Goal: Task Accomplishment & Management: Complete application form

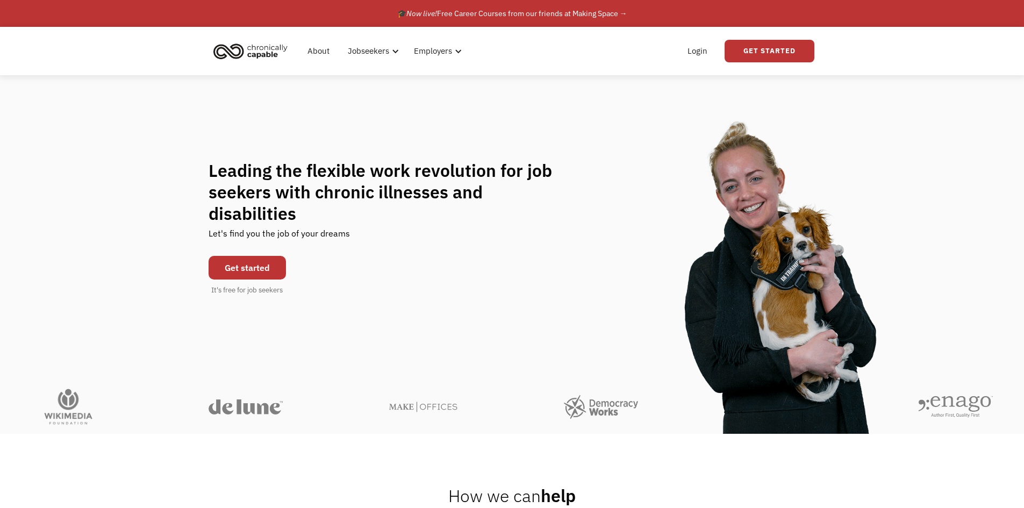
click at [283, 258] on link "Get started" at bounding box center [247, 268] width 77 height 24
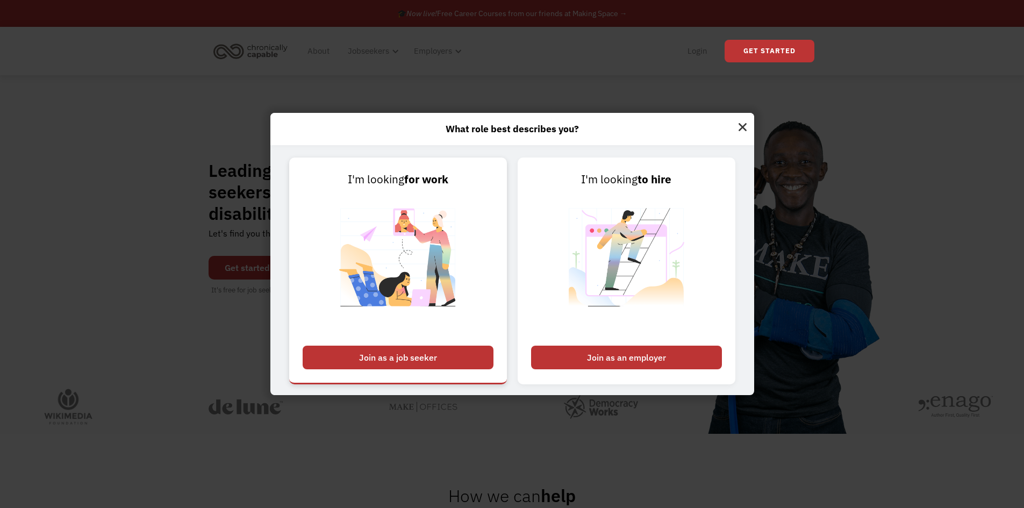
click at [334, 345] on link "I'm looking for work Join as a job seeker" at bounding box center [398, 271] width 218 height 227
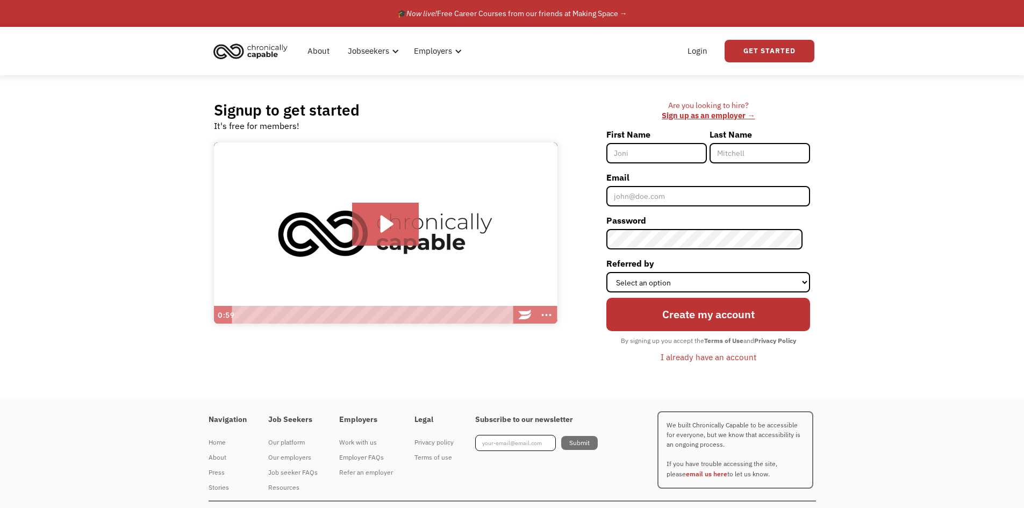
click at [638, 154] on input "First Name" at bounding box center [656, 153] width 101 height 20
type input "a"
type input "[PERSON_NAME]"
click at [728, 154] on input "Last Name" at bounding box center [760, 153] width 101 height 20
type input "Zion"
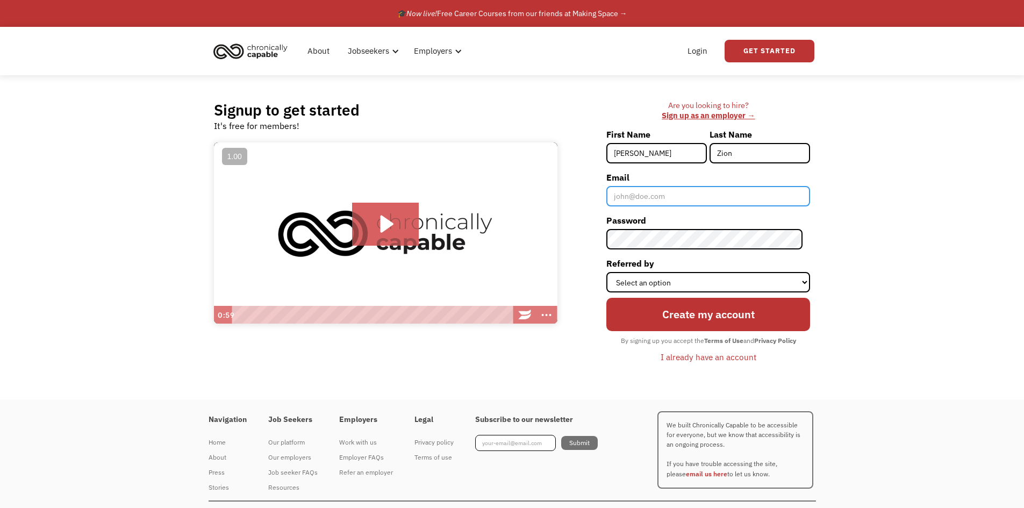
click at [672, 202] on input "Email" at bounding box center [708, 196] width 204 height 20
type input "abbyzion@outlook.com"
click at [423, 241] on div "Signup to get started It's free for members! Click for sound @keyframes VOLUME_…" at bounding box center [512, 237] width 629 height 324
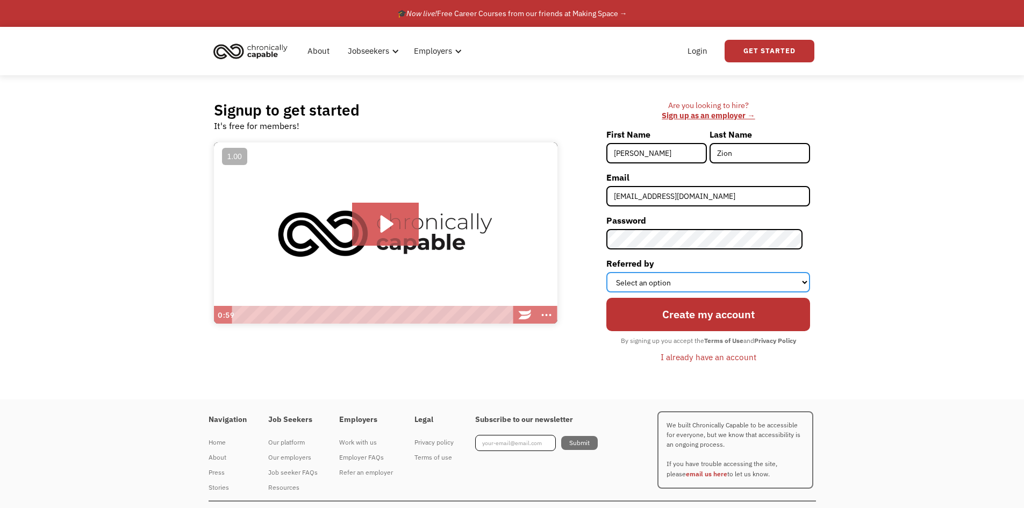
click at [659, 284] on select "Select an option Instagram Facebook Twitter Search Engine News Article Word of …" at bounding box center [708, 282] width 204 height 20
click at [614, 272] on select "Select an option Instagram Facebook Twitter Search Engine News Article Word of …" at bounding box center [708, 282] width 204 height 20
click at [718, 286] on select "Select an option Instagram Facebook Twitter Search Engine News Article Word of …" at bounding box center [708, 282] width 204 height 20
select select "Word of Mouth"
click at [614, 272] on select "Select an option Instagram Facebook Twitter Search Engine News Article Word of …" at bounding box center [708, 282] width 204 height 20
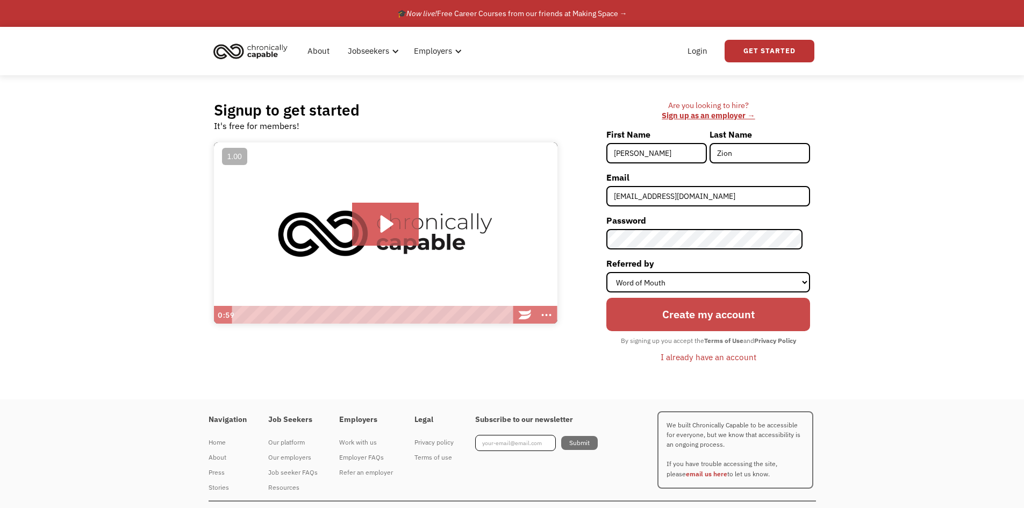
click at [709, 314] on input "Create my account" at bounding box center [708, 314] width 204 height 33
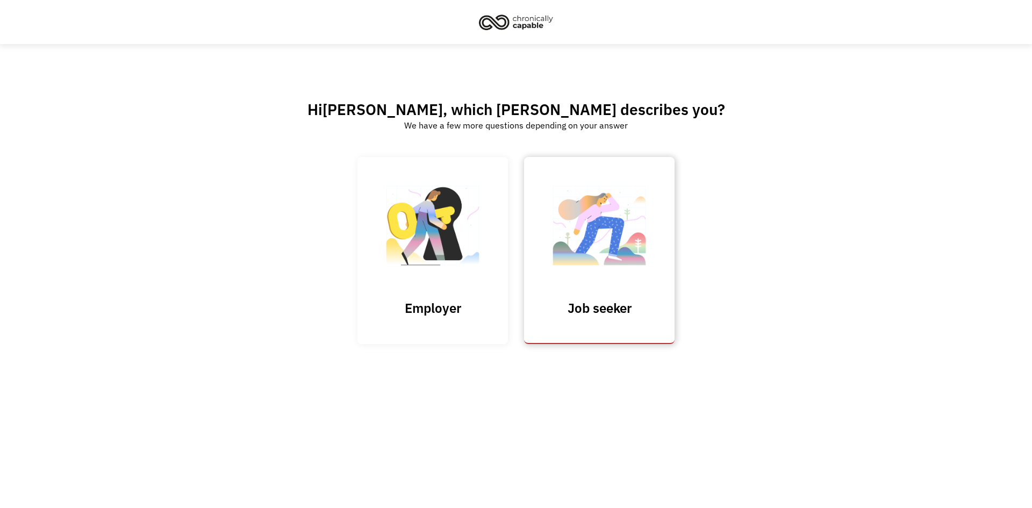
click at [570, 334] on link "Job seeker" at bounding box center [599, 250] width 151 height 187
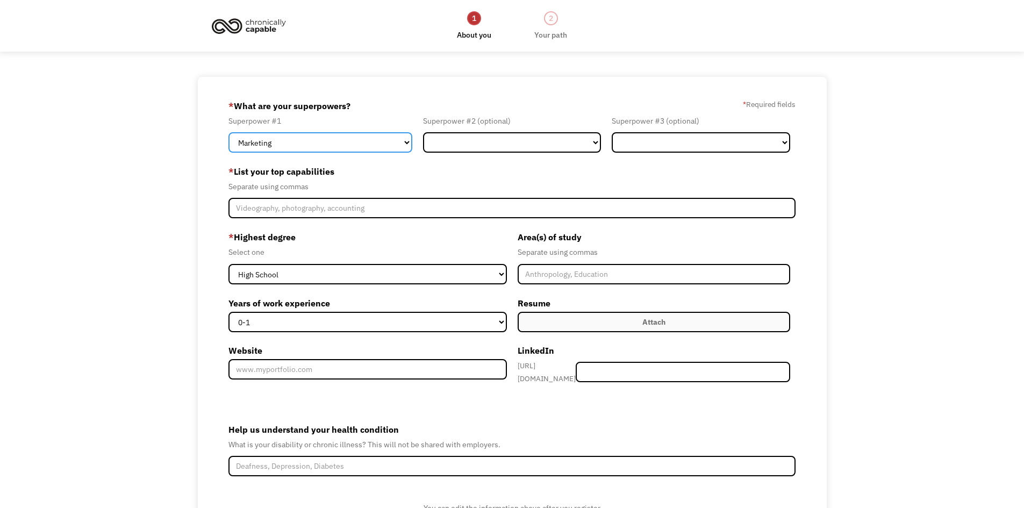
click at [325, 139] on select "Marketing Human Resources Finance Technology Operations Sales Industrial & Manu…" at bounding box center [320, 142] width 184 height 20
select select "Customer Service"
click at [228, 132] on select "Marketing Human Resources Finance Technology Operations Sales Industrial & Manu…" at bounding box center [320, 142] width 184 height 20
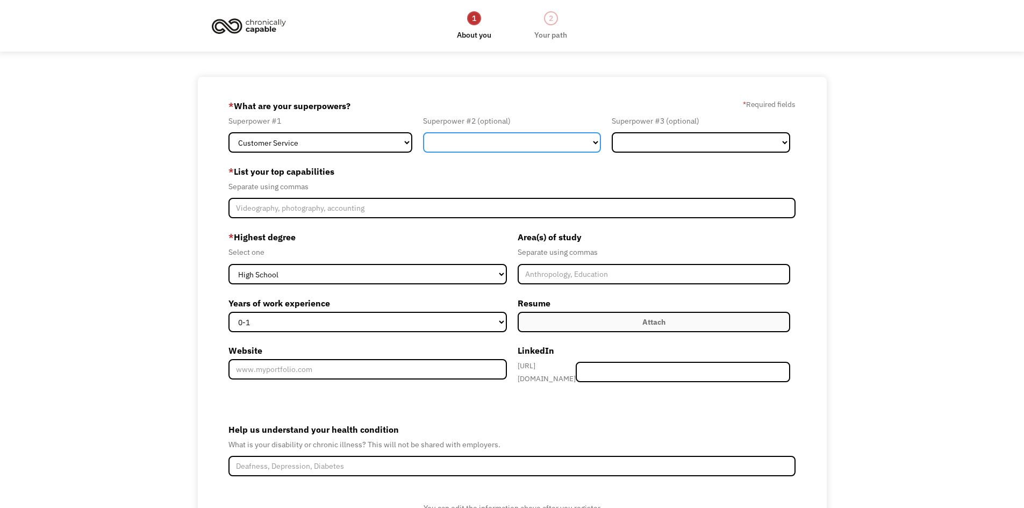
click at [476, 143] on select "Marketing Human Resources Finance Technology Operations Sales Industrial & Manu…" at bounding box center [512, 142] width 178 height 20
select select "Technology"
click at [423, 132] on select "Marketing Human Resources Finance Technology Operations Sales Industrial & Manu…" at bounding box center [512, 142] width 178 height 20
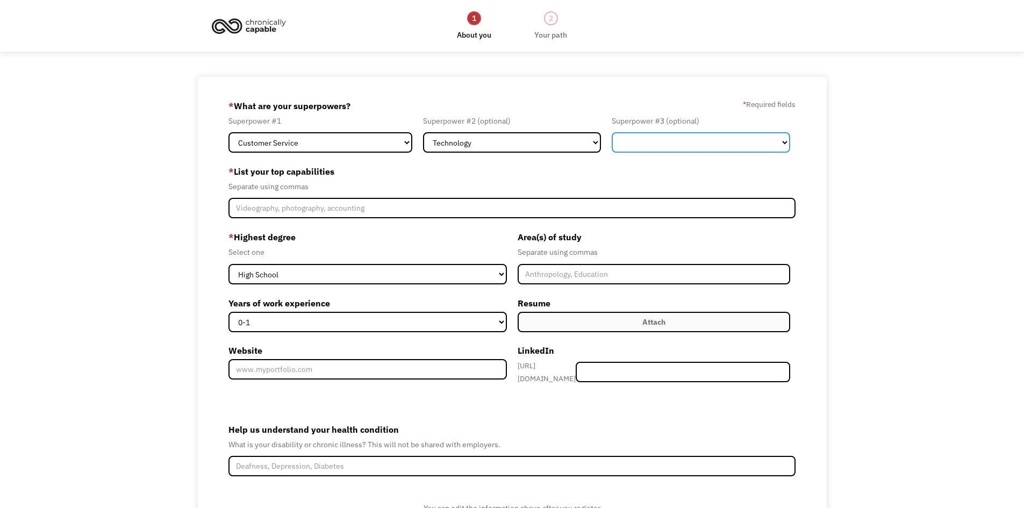
click at [685, 133] on select "Marketing Human Resources Finance Technology Operations Sales Industrial & Manu…" at bounding box center [701, 142] width 178 height 20
click at [489, 176] on label "* List your top capabilities" at bounding box center [512, 171] width 568 height 17
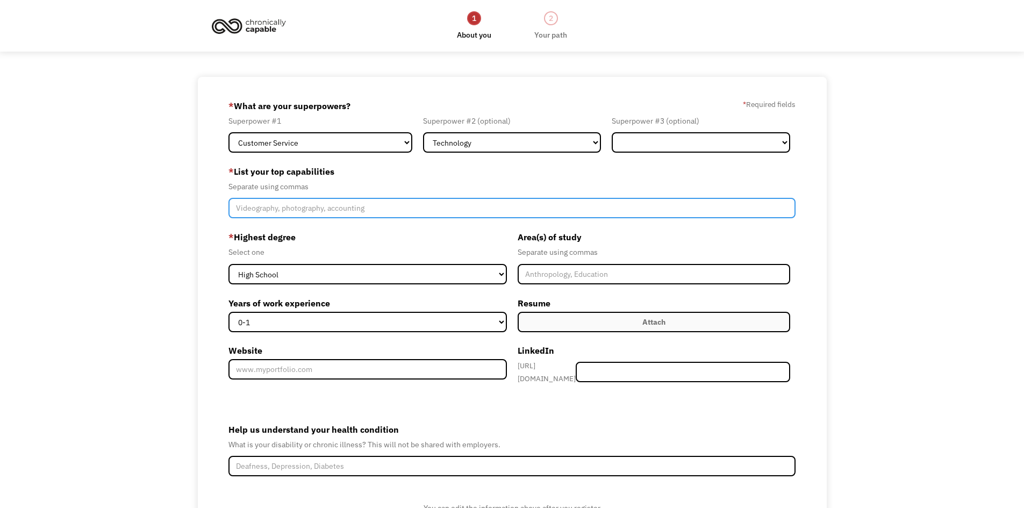
click at [426, 208] on input "Member-Create-Step1" at bounding box center [512, 208] width 568 height 20
type input "communication, problem solving, computer skills"
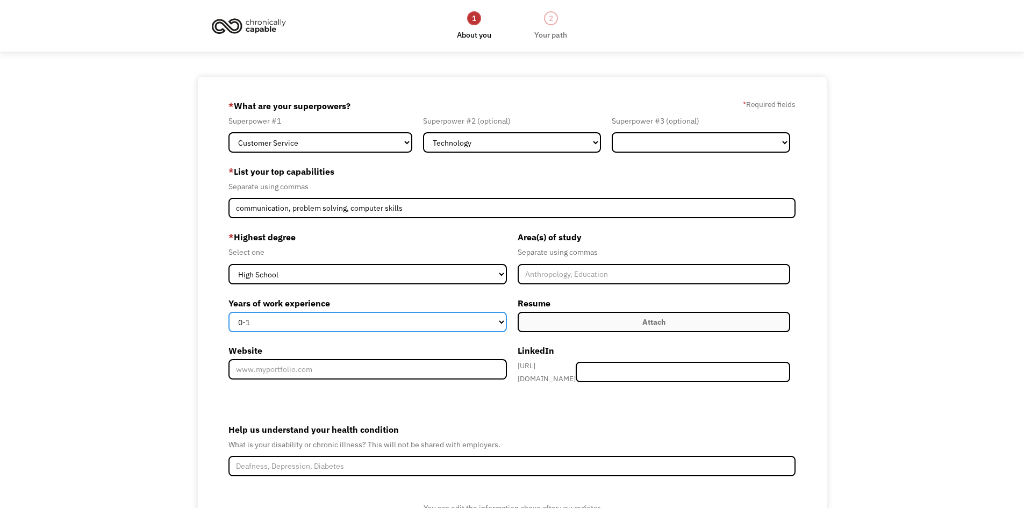
click at [387, 323] on select "0-1 2-4 5-10 11-15 15+" at bounding box center [367, 322] width 278 height 20
select select "2-4"
click at [228, 312] on select "0-1 2-4 5-10 11-15 15+" at bounding box center [367, 322] width 278 height 20
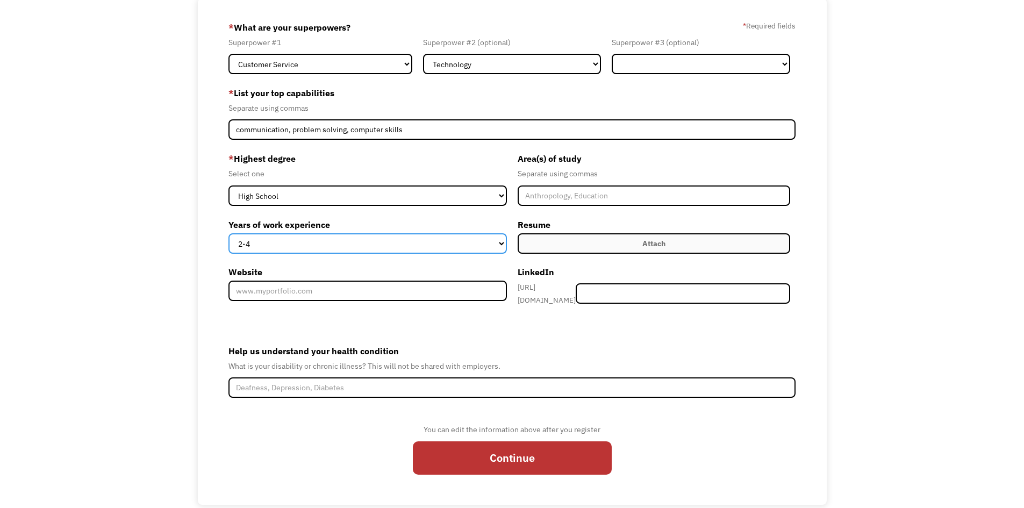
scroll to position [95, 0]
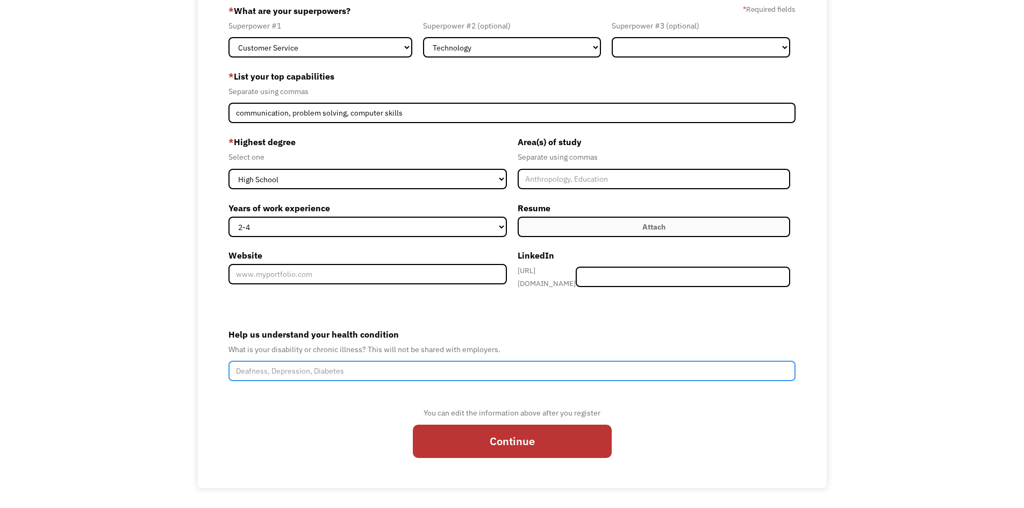
click at [439, 372] on input "Help us understand your health condition" at bounding box center [512, 371] width 568 height 20
type input "fibro, chronic fatigue, Migraines"
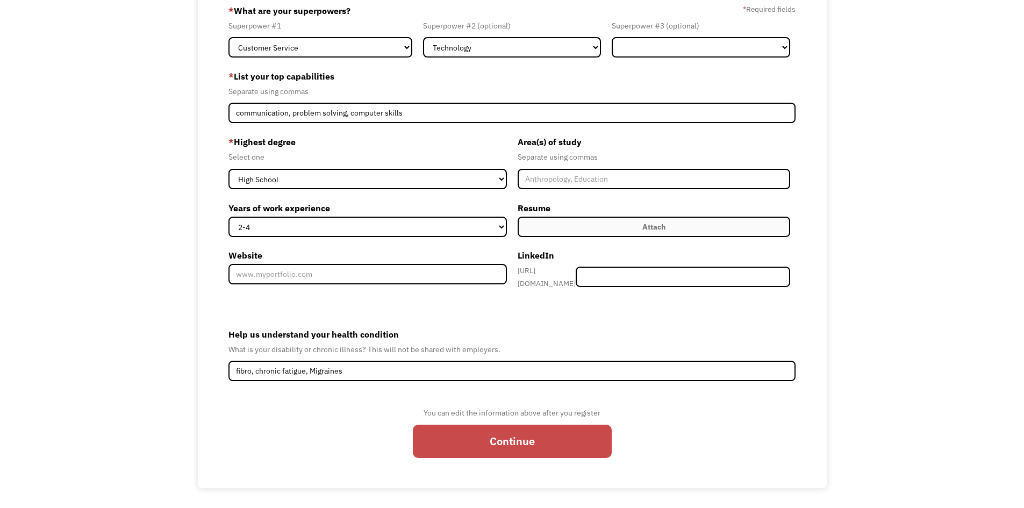
click at [463, 437] on input "Continue" at bounding box center [512, 441] width 199 height 33
type input "Please wait..."
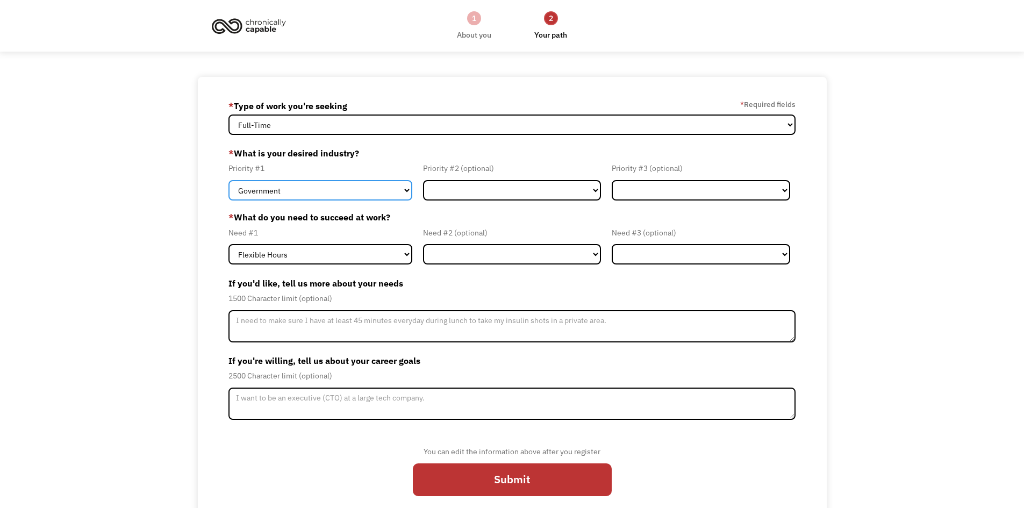
click at [289, 195] on select "Government Finance & Insurance Health & Social Care Tech & Engineering Creative…" at bounding box center [320, 190] width 184 height 20
select select "Creative & Design"
click at [228, 180] on select "Government Finance & Insurance Health & Social Care Tech & Engineering Creative…" at bounding box center [320, 190] width 184 height 20
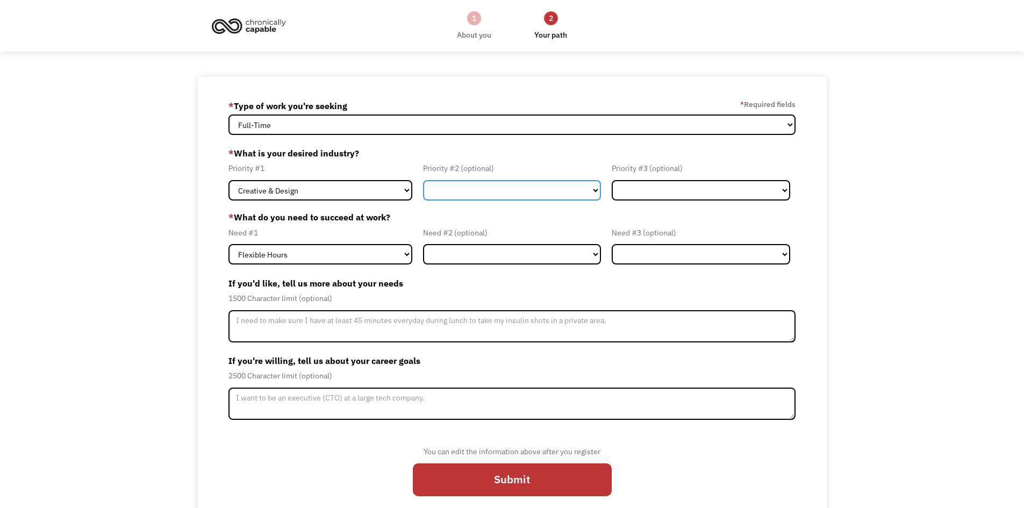
click at [480, 196] on select "Government Finance & Insurance Health & Social Care Tech & Engineering Creative…" at bounding box center [512, 190] width 178 height 20
select select "Finance & Insurance"
click at [423, 180] on select "Government Finance & Insurance Health & Social Care Tech & Engineering Creative…" at bounding box center [512, 190] width 178 height 20
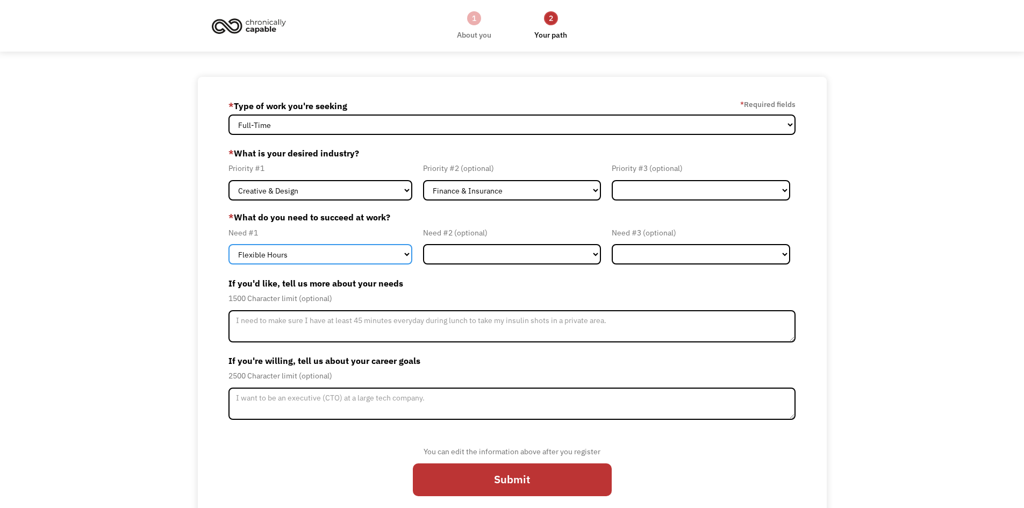
click at [365, 256] on select "Flexible Hours Remote Work Service Animal On-site Accommodations Visual Support…" at bounding box center [320, 254] width 184 height 20
select select "Remote Work"
click at [228, 244] on select "Flexible Hours Remote Work Service Animal On-site Accommodations Visual Support…" at bounding box center [320, 254] width 184 height 20
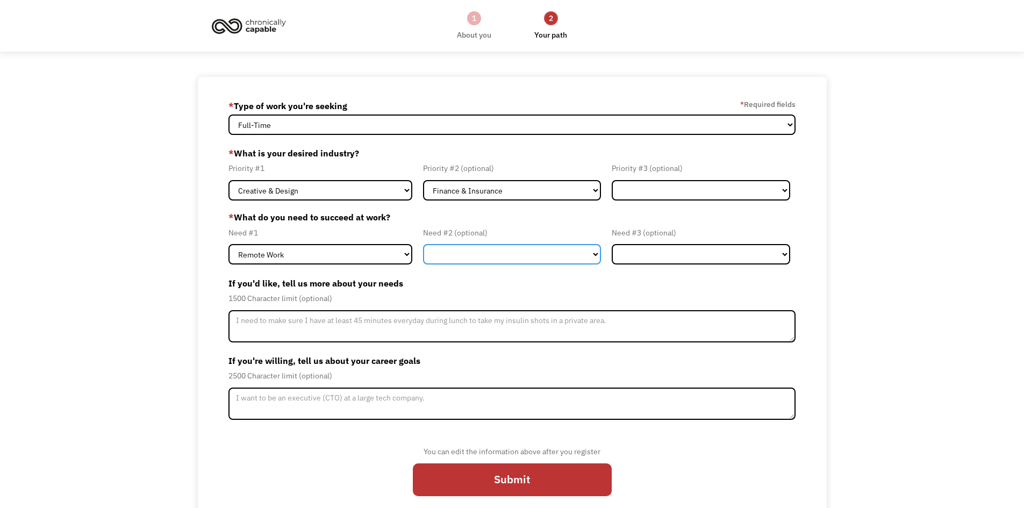
click at [474, 260] on select "Flexible Hours Remote Work Service Animal On-site Accommodations Visual Support…" at bounding box center [512, 254] width 178 height 20
select select "Flexible Hours"
click at [423, 244] on select "Flexible Hours Remote Work Service Animal On-site Accommodations Visual Support…" at bounding box center [512, 254] width 178 height 20
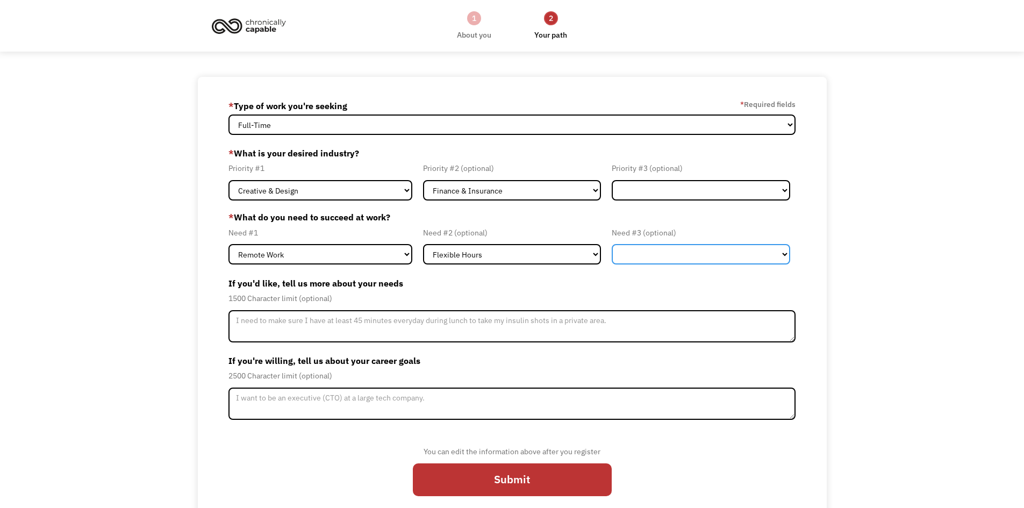
click at [657, 259] on select "Flexible Hours Remote Work Service Animal On-site Accommodations Visual Support…" at bounding box center [701, 254] width 178 height 20
select select "On-site Accommodations"
click at [612, 244] on select "Flexible Hours Remote Work Service Animal On-site Accommodations Visual Support…" at bounding box center [701, 254] width 178 height 20
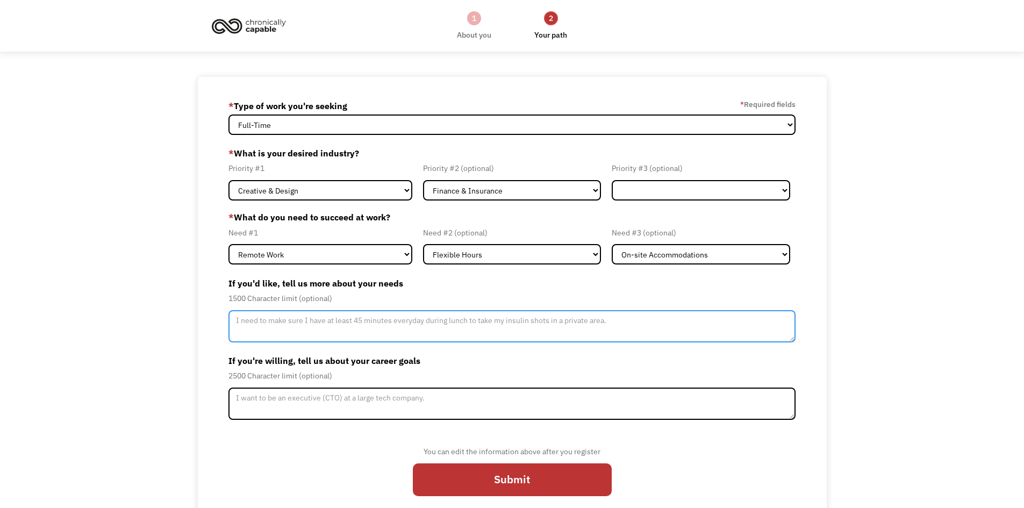
click at [334, 319] on textarea "Member-Update-Form-Step2" at bounding box center [512, 326] width 568 height 32
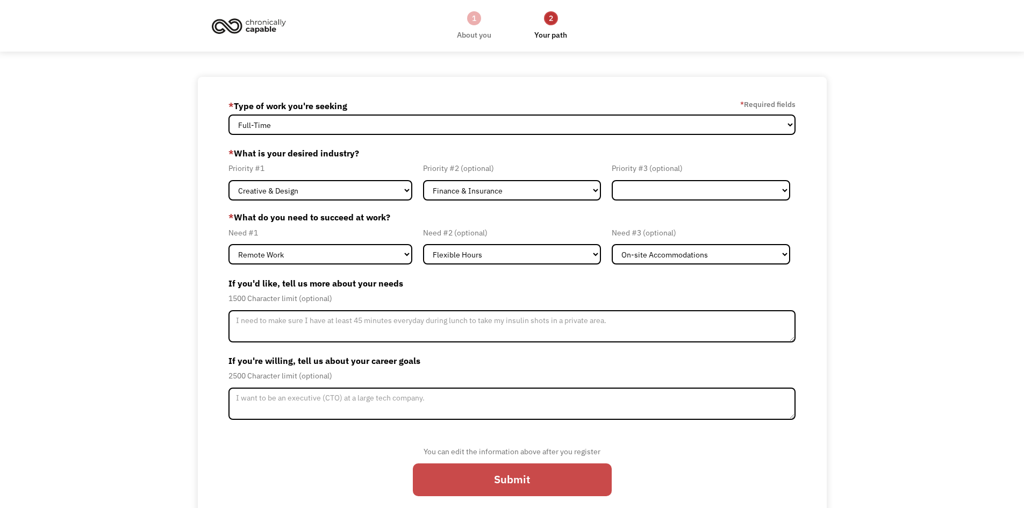
click at [540, 478] on input "Submit" at bounding box center [512, 479] width 199 height 33
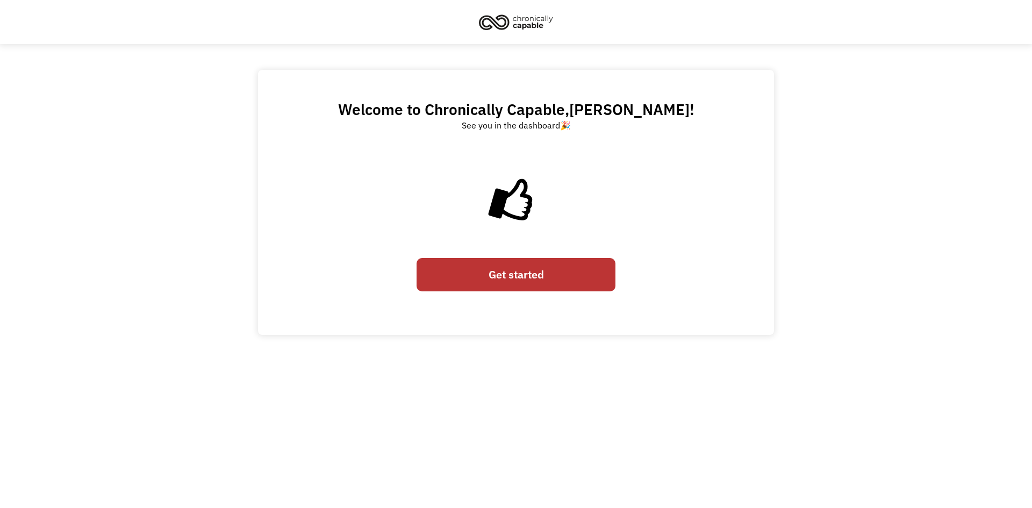
click at [529, 280] on link "Get started" at bounding box center [516, 274] width 199 height 33
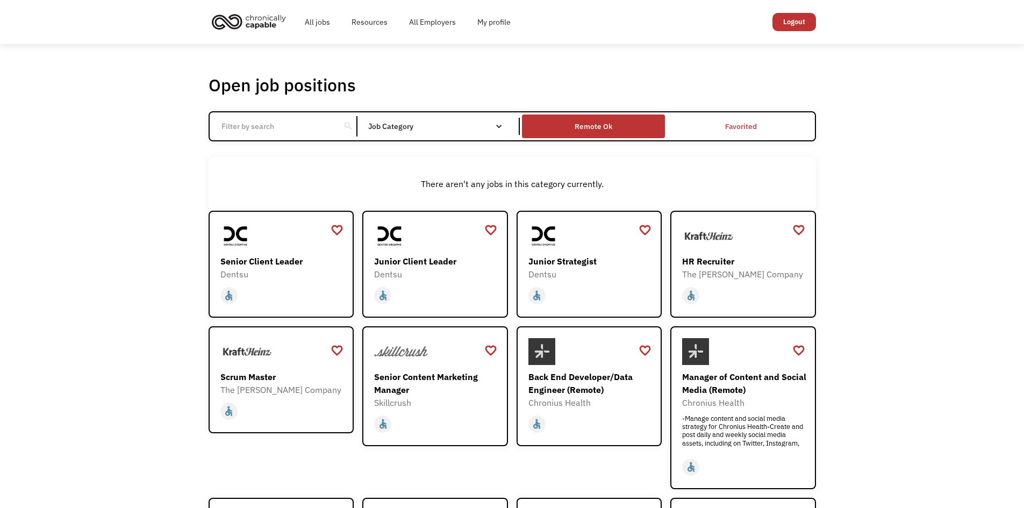
click at [600, 131] on div "Remote Ok" at bounding box center [594, 126] width 38 height 13
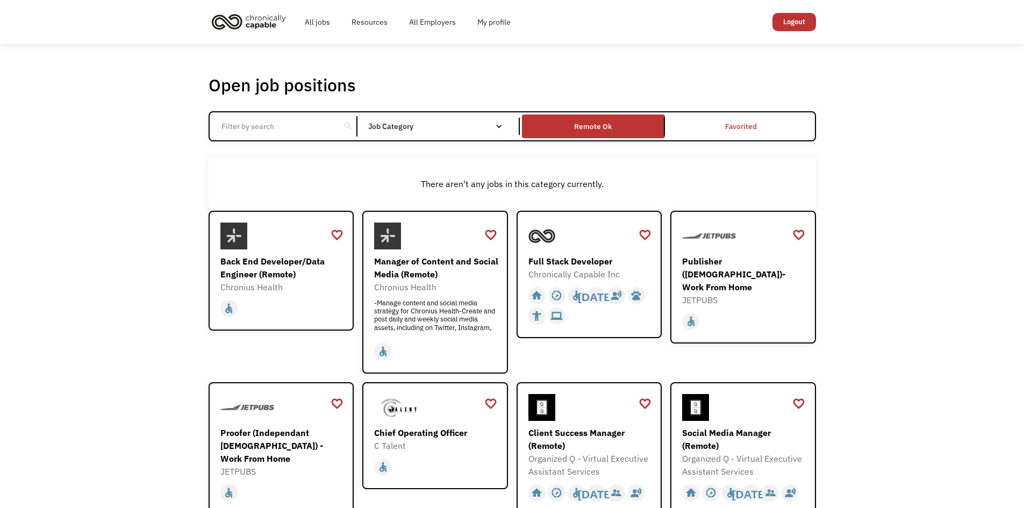
click at [306, 139] on div "search Filter by category Administration Communications & Public Relations Cust…" at bounding box center [512, 126] width 607 height 31
click at [307, 135] on input "Email Form" at bounding box center [275, 126] width 120 height 20
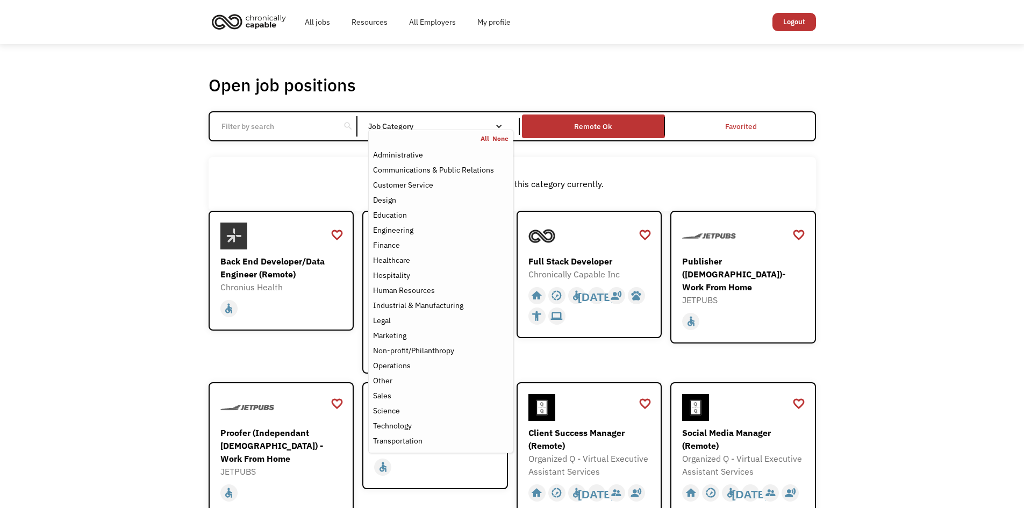
click at [432, 130] on nav "All None Administrative Communications & Public Relations Customer Service Desi…" at bounding box center [440, 292] width 145 height 324
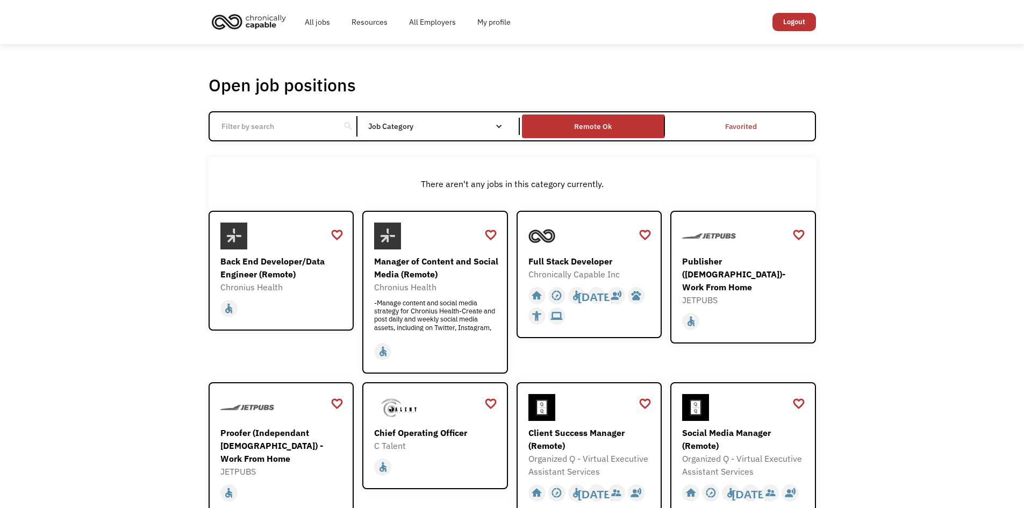
click at [447, 74] on div "Open job positions You have X liked items Search" at bounding box center [512, 85] width 607 height 22
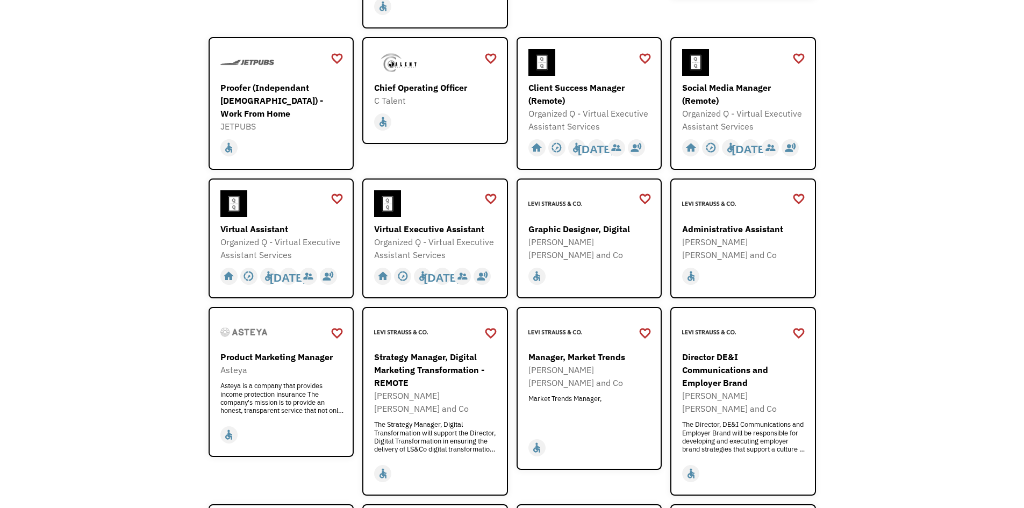
scroll to position [376, 0]
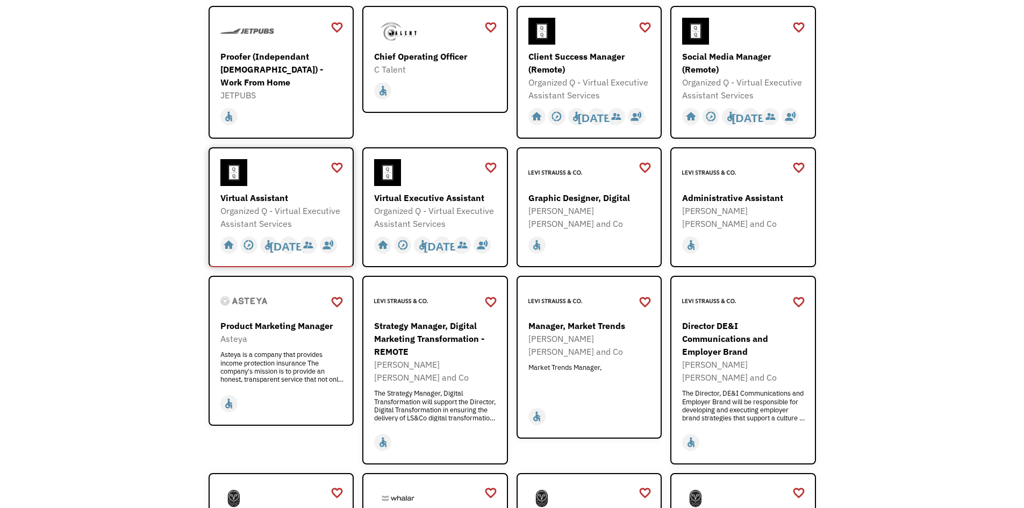
click at [290, 207] on div "Organized Q - Virtual Executive Assistant Services" at bounding box center [282, 217] width 125 height 26
click at [338, 169] on div "favorite_border" at bounding box center [337, 168] width 13 height 16
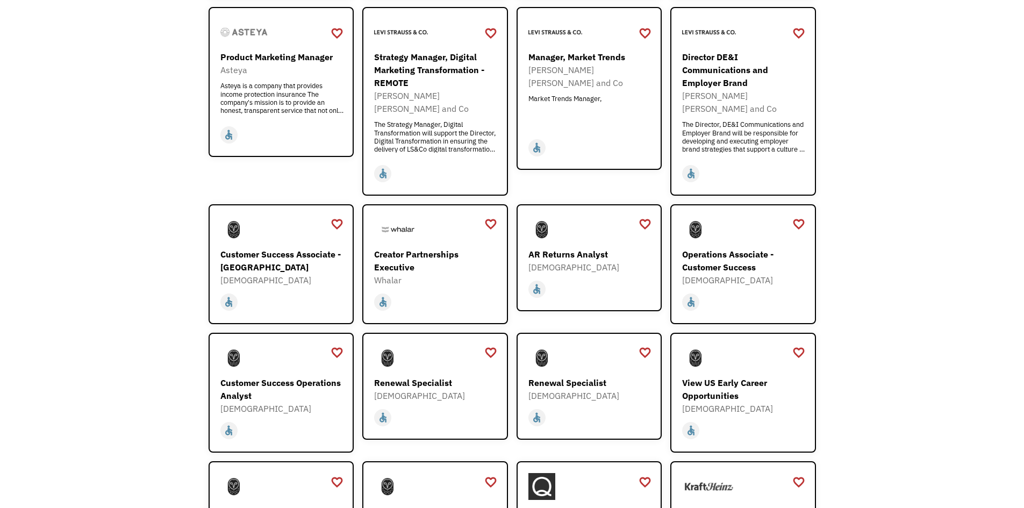
scroll to position [699, 0]
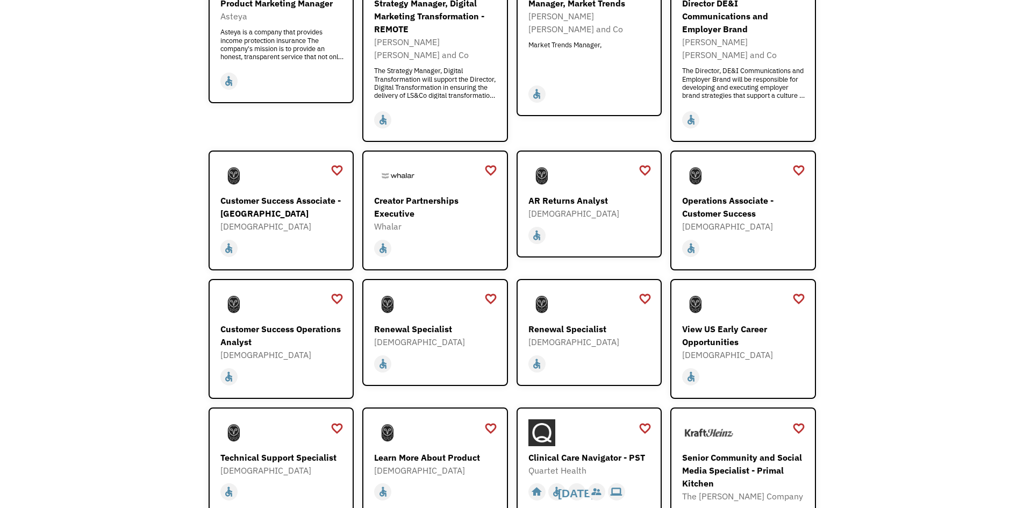
click at [932, 322] on div "Open job positions You have X liked items Search search Filter by category Admi…" at bounding box center [512, 190] width 1024 height 1691
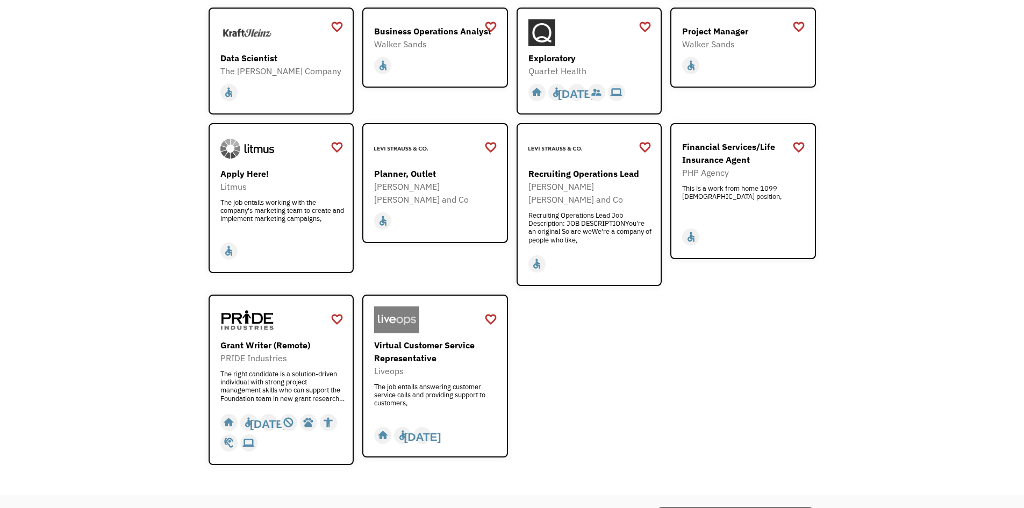
scroll to position [1290, 0]
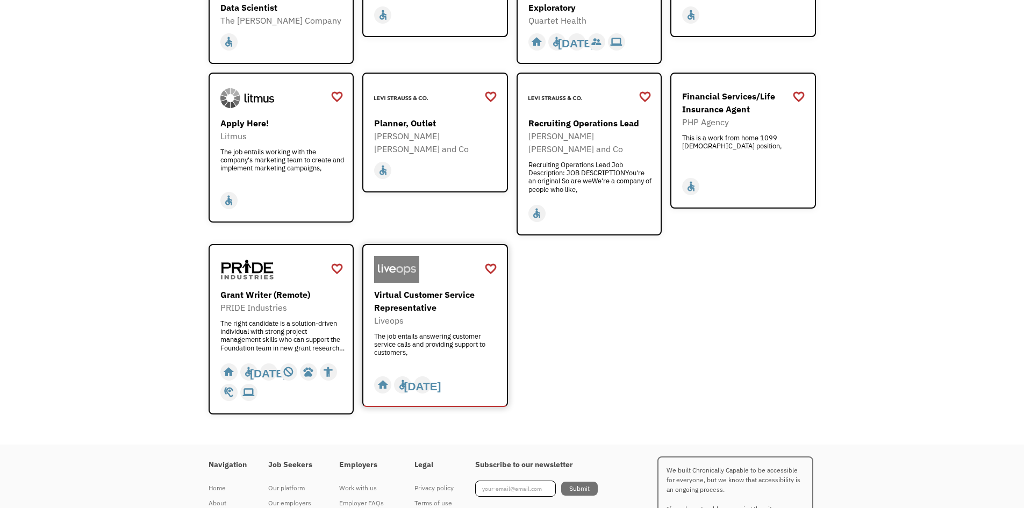
click at [452, 314] on div "Liveops" at bounding box center [436, 320] width 125 height 13
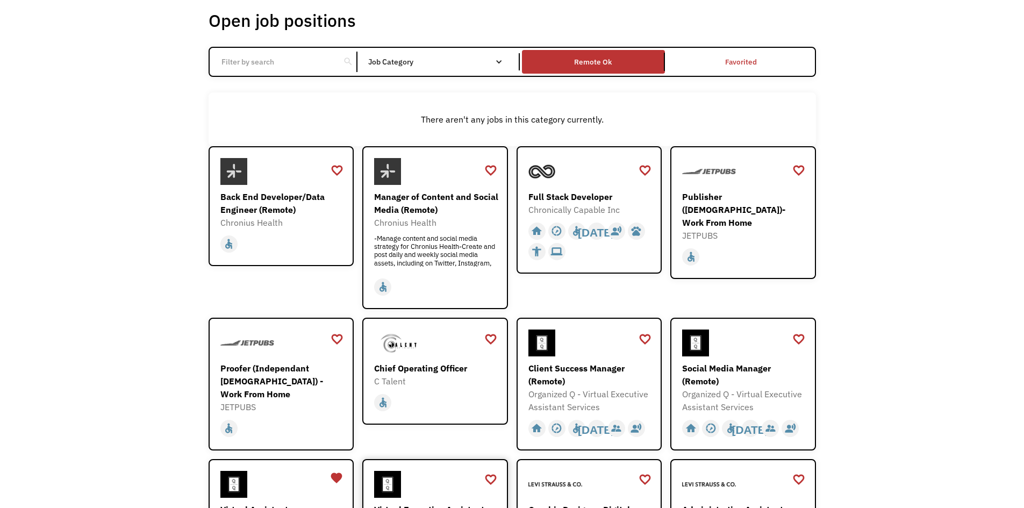
scroll to position [0, 0]
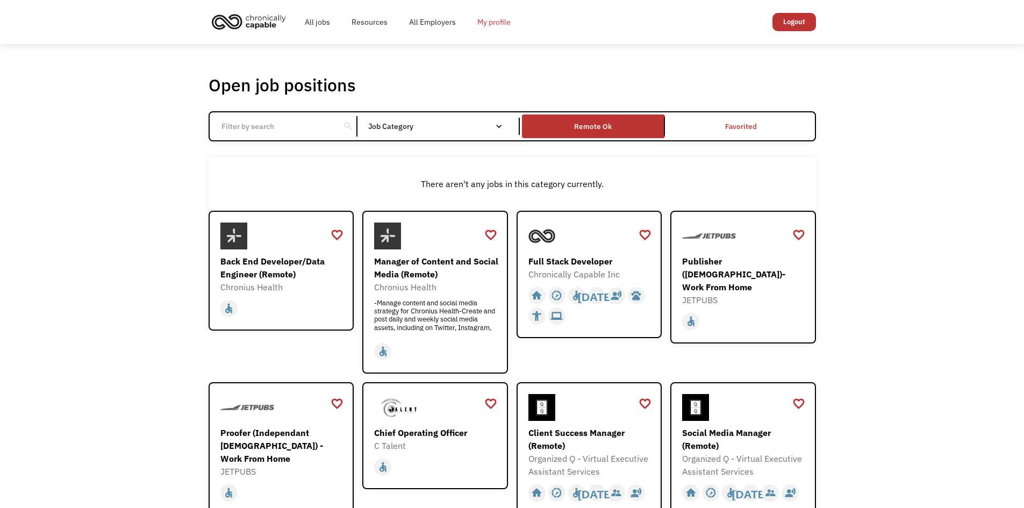
click at [486, 25] on link "My profile" at bounding box center [494, 22] width 55 height 34
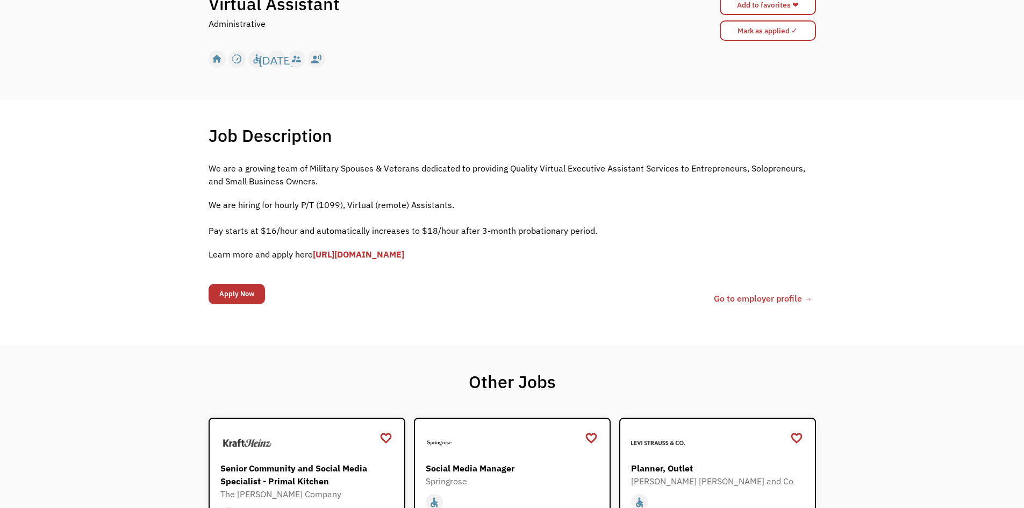
scroll to position [108, 0]
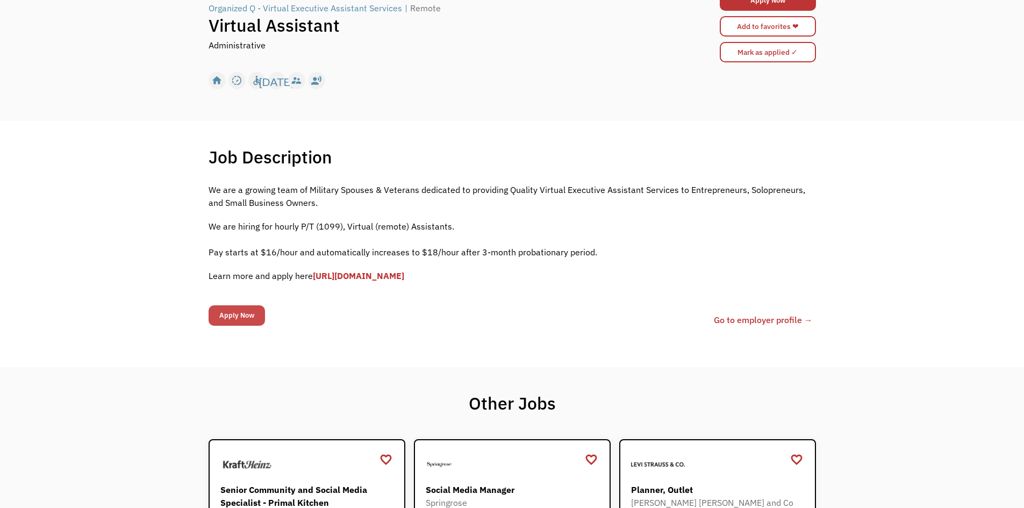
click at [233, 313] on input "Apply Now" at bounding box center [237, 315] width 56 height 20
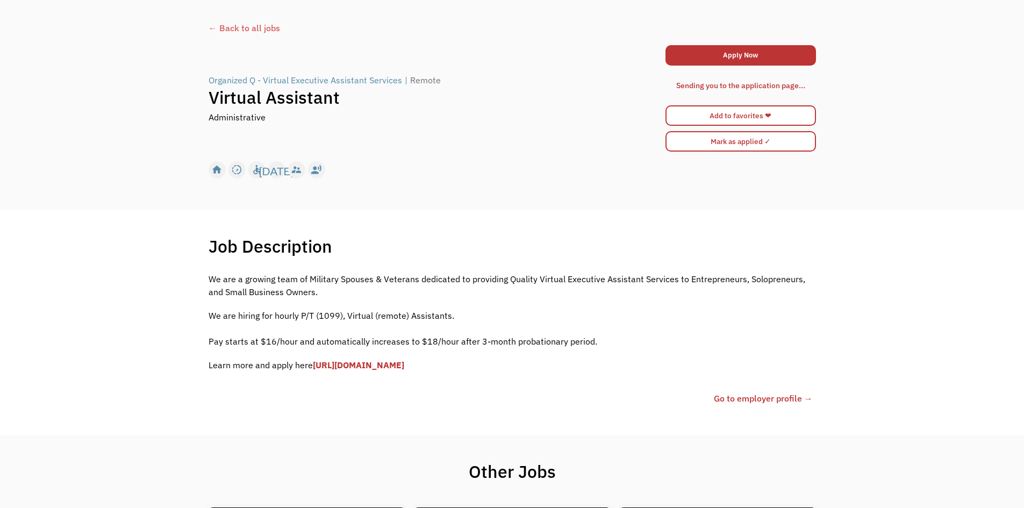
scroll to position [54, 0]
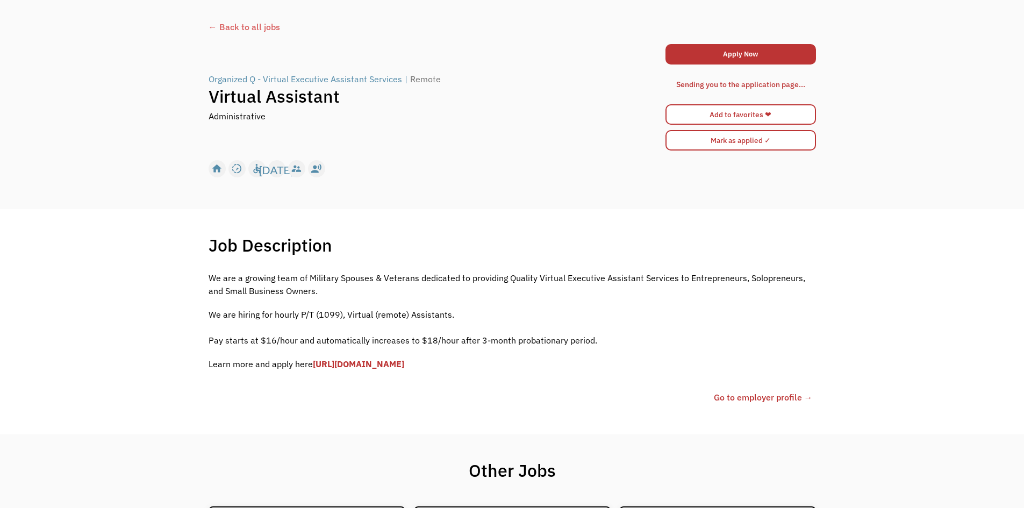
click at [352, 362] on link "[URL][DOMAIN_NAME]" at bounding box center [358, 364] width 91 height 11
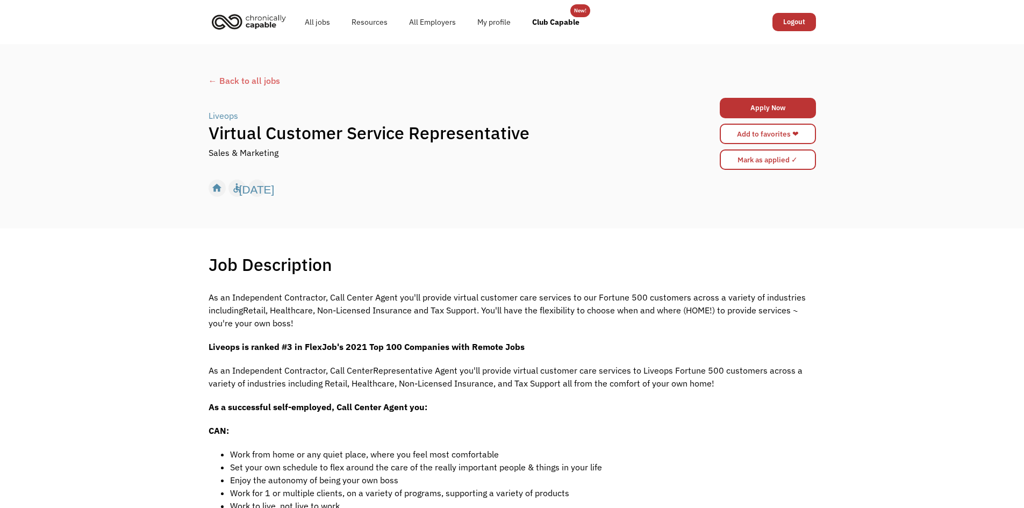
click at [198, 84] on div "← Back to all jobs Liveops | Virtual Customer Service Representative Sales & Ma…" at bounding box center [512, 135] width 629 height 133
click at [209, 81] on div "← Back to all jobs" at bounding box center [512, 80] width 607 height 13
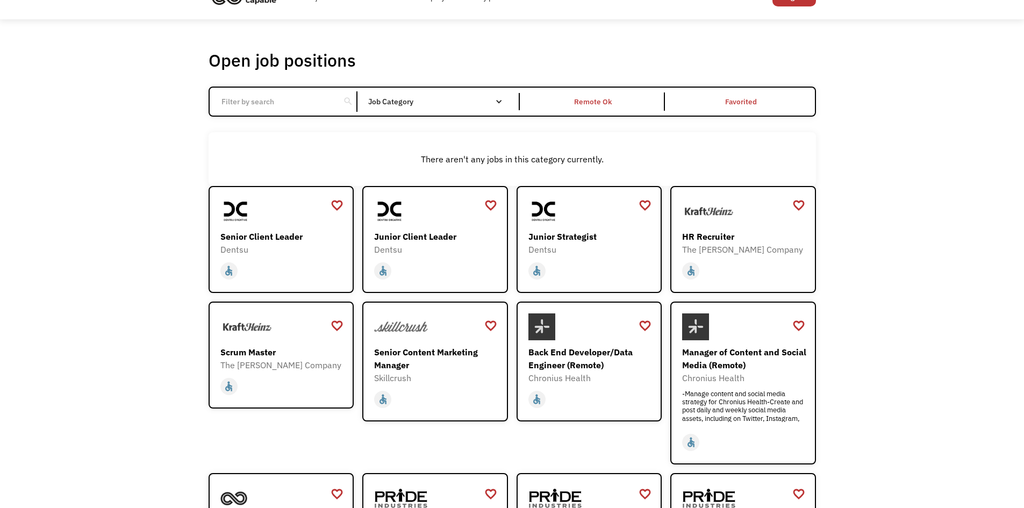
scroll to position [54, 0]
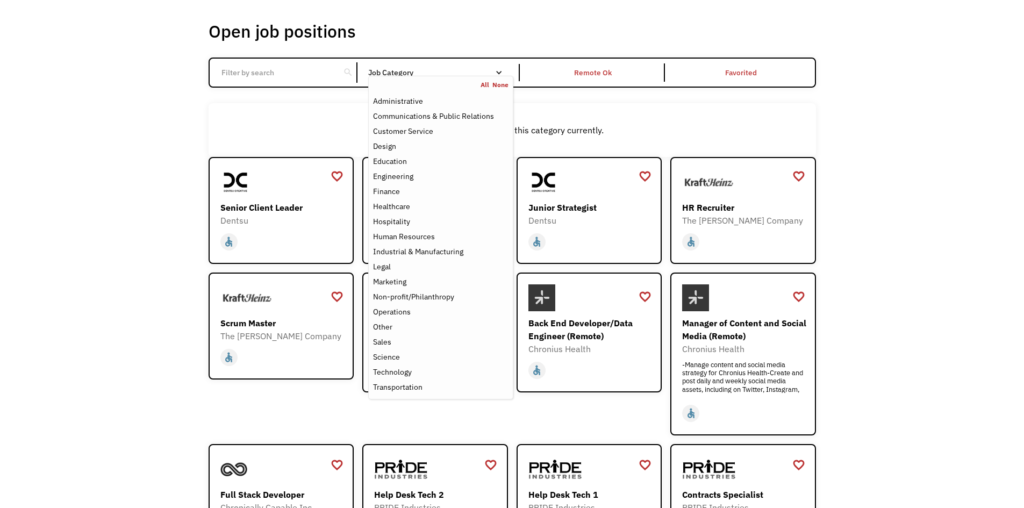
click at [474, 73] on div "Job Category" at bounding box center [440, 73] width 145 height 8
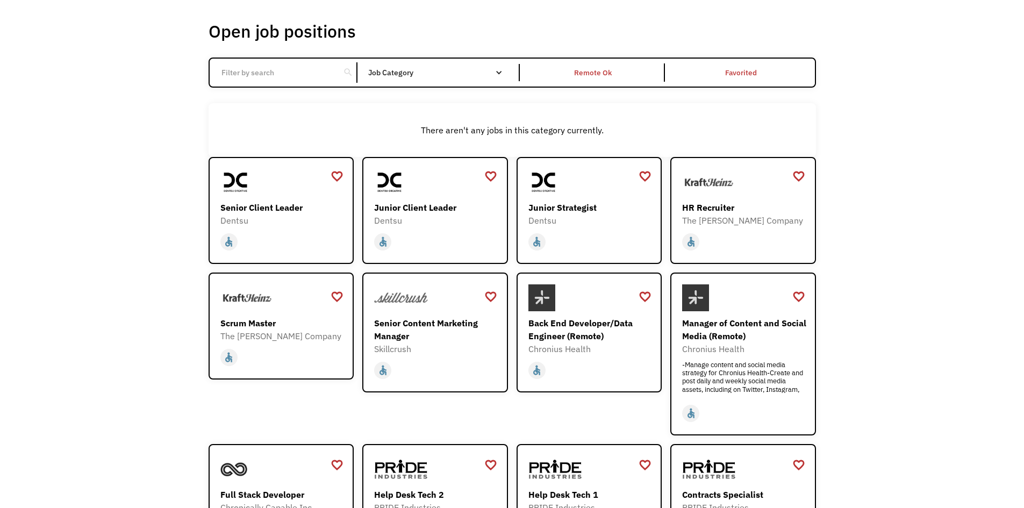
click at [483, 73] on div "Job Category" at bounding box center [440, 73] width 145 height 8
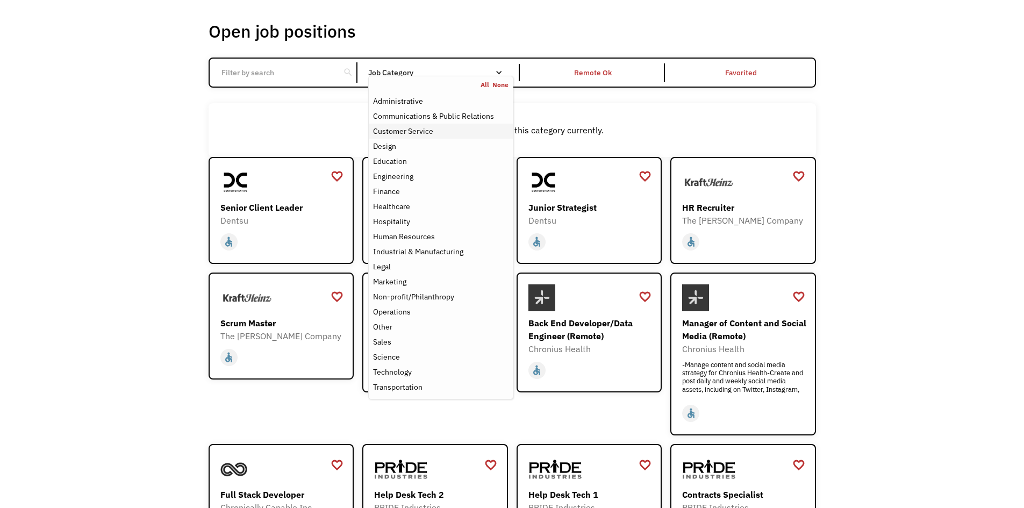
click at [451, 130] on div "Customer Service" at bounding box center [440, 131] width 135 height 13
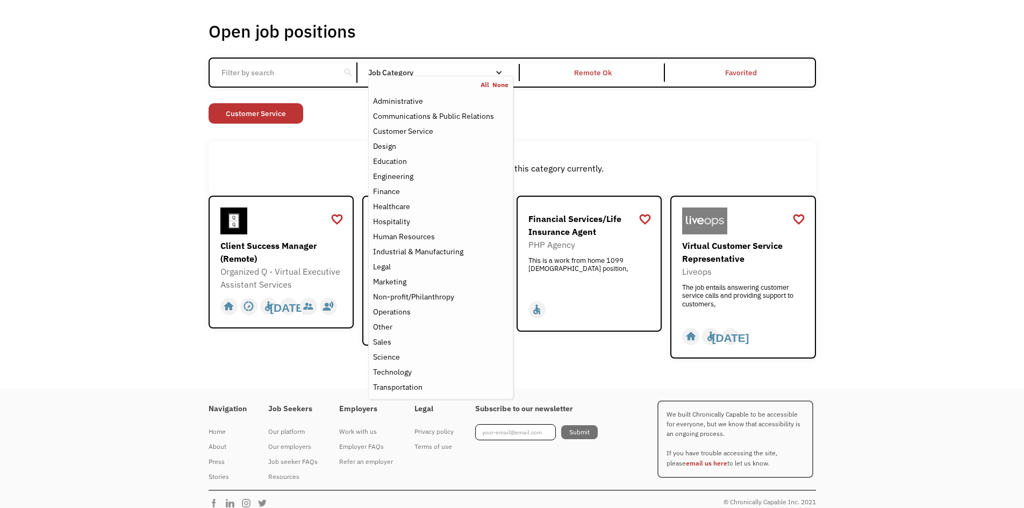
click at [884, 162] on div "Open job positions You have X liked items Search search Filter by category Admi…" at bounding box center [512, 189] width 1024 height 398
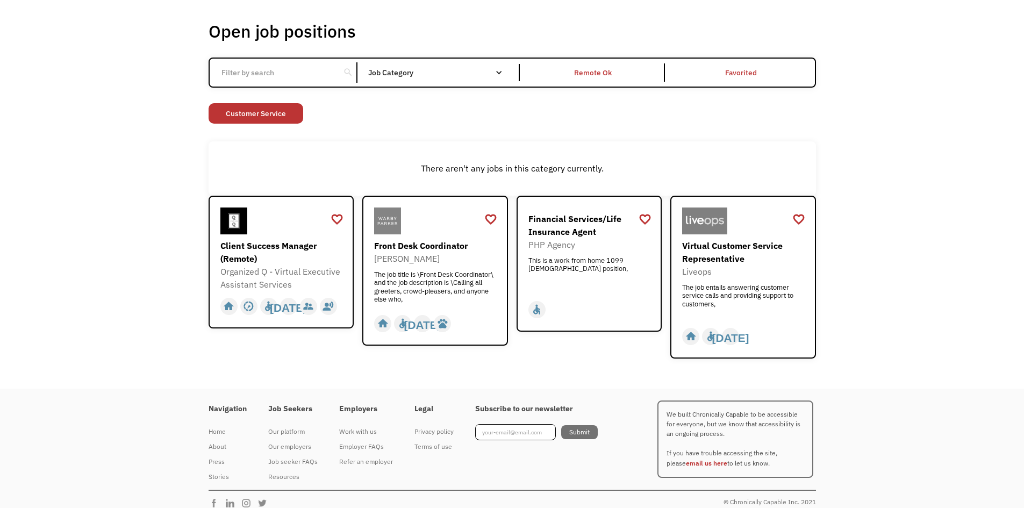
scroll to position [65, 0]
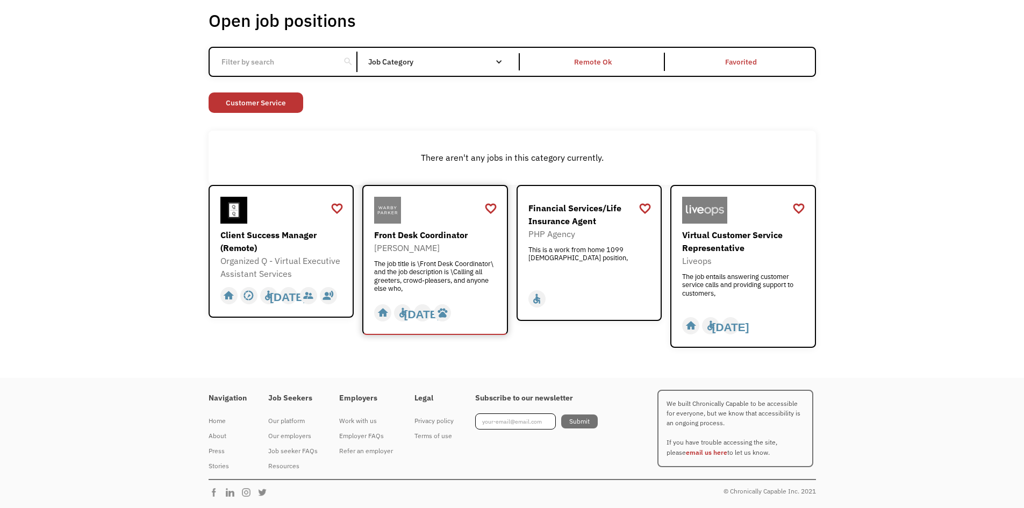
click at [467, 281] on div "The job title is \Front Desk Coordinator\ and the job description is \Calling a…" at bounding box center [436, 276] width 125 height 32
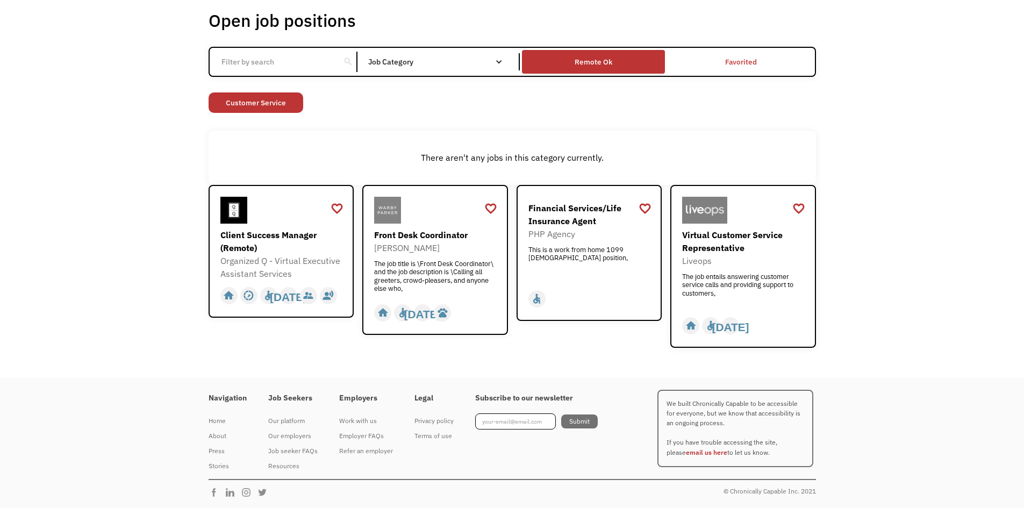
click at [569, 55] on div "Remote Ok" at bounding box center [593, 62] width 143 height 19
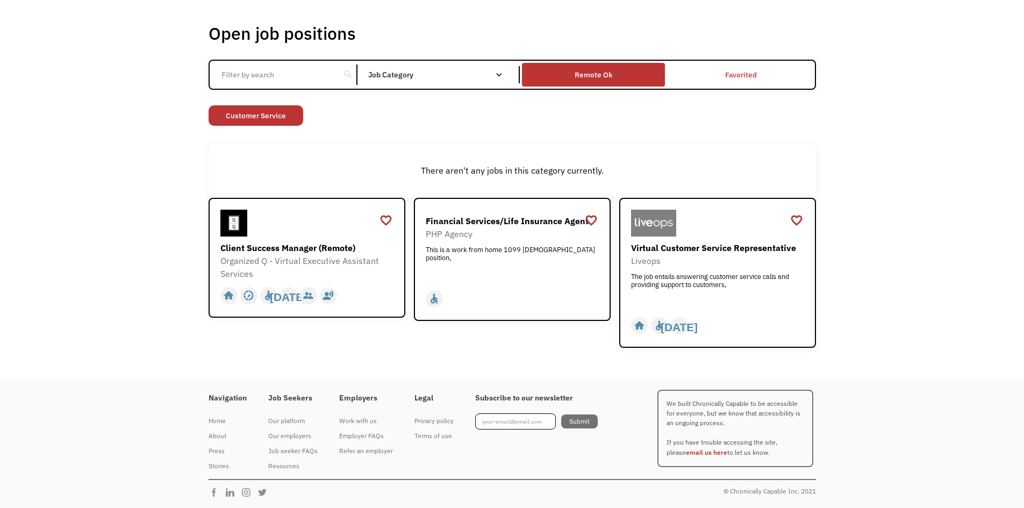
scroll to position [52, 0]
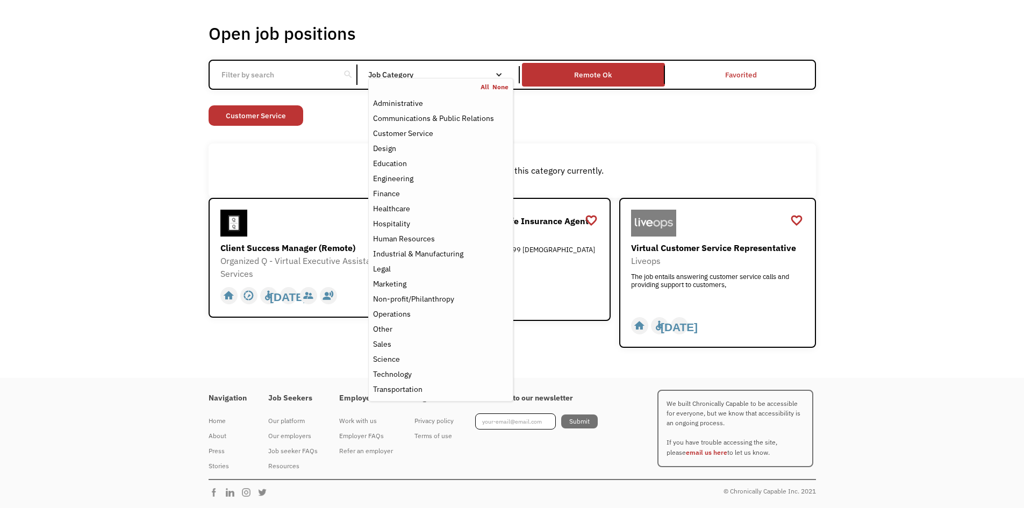
click at [412, 81] on nav "All None Administrative Communications & Public Relations Customer Service Desi…" at bounding box center [440, 240] width 145 height 324
click at [434, 244] on div "Human Resources" at bounding box center [404, 238] width 62 height 13
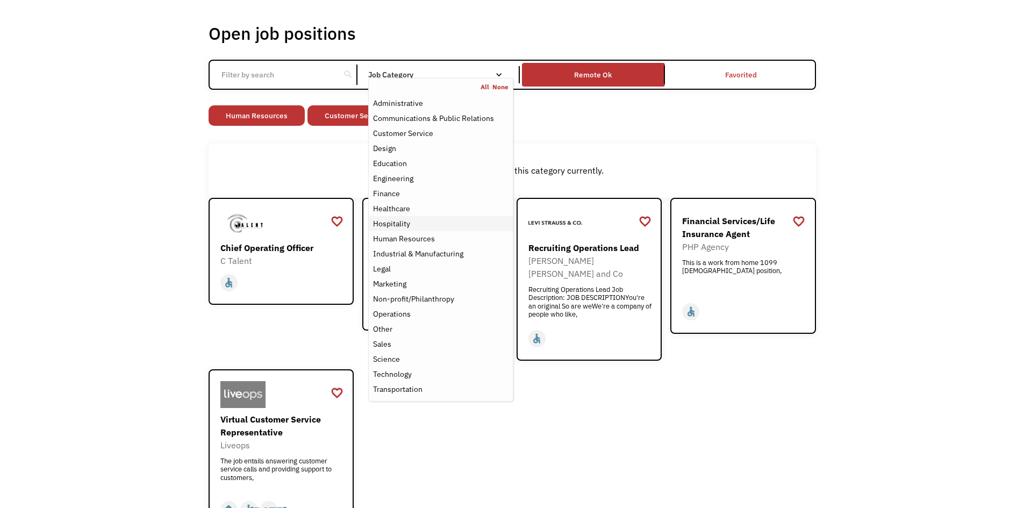
click at [434, 226] on div "Hospitality" at bounding box center [440, 223] width 135 height 13
click at [438, 149] on div "Design" at bounding box center [440, 148] width 135 height 13
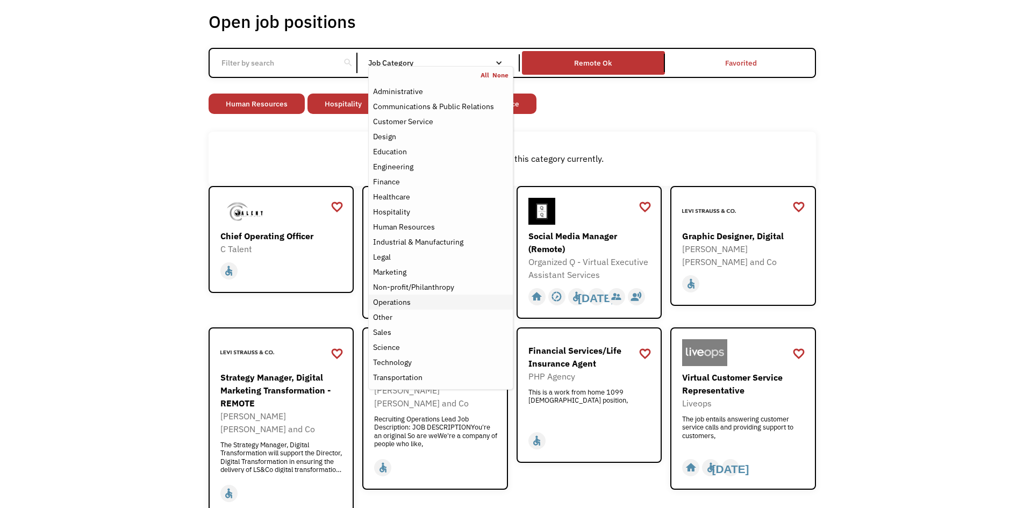
scroll to position [58, 0]
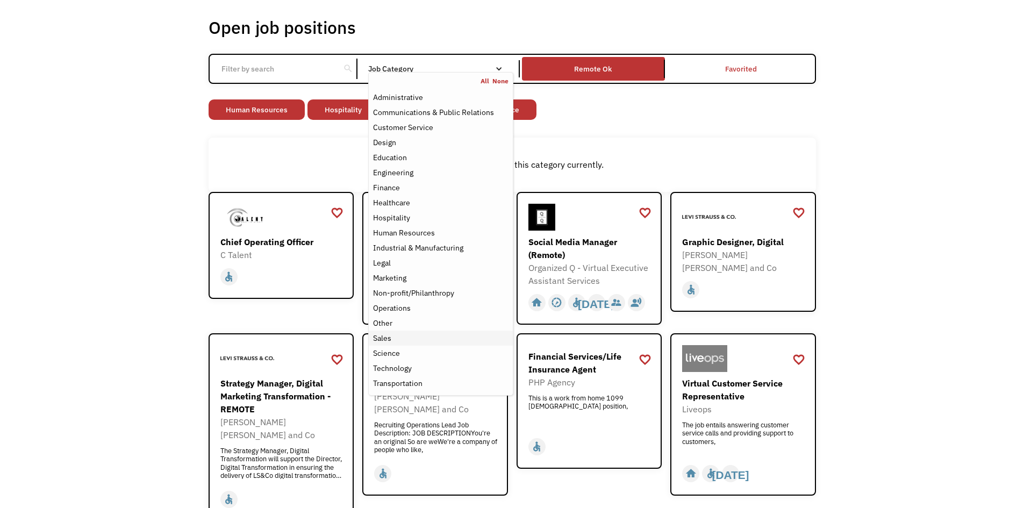
click at [441, 341] on div "Sales" at bounding box center [440, 338] width 135 height 13
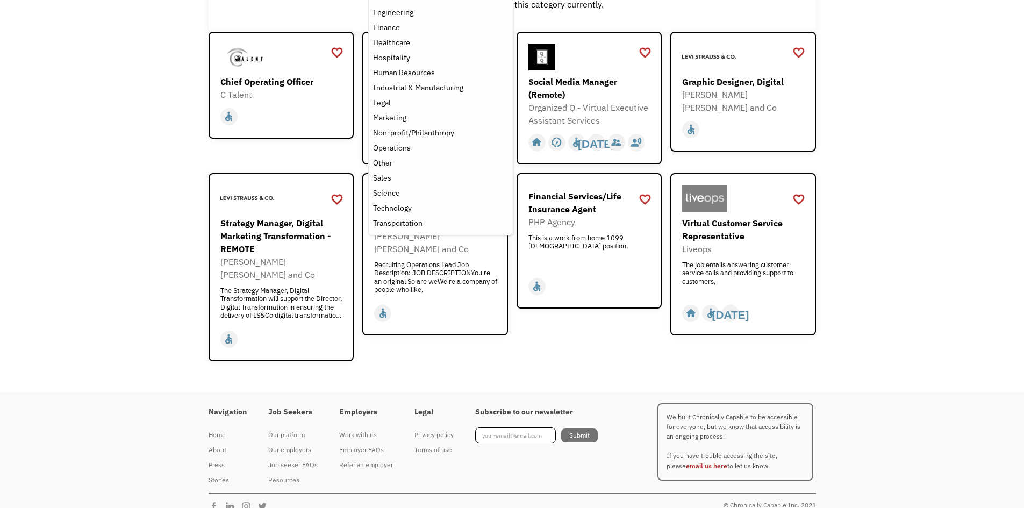
scroll to position [219, 0]
click at [414, 204] on div "Technology" at bounding box center [440, 207] width 135 height 13
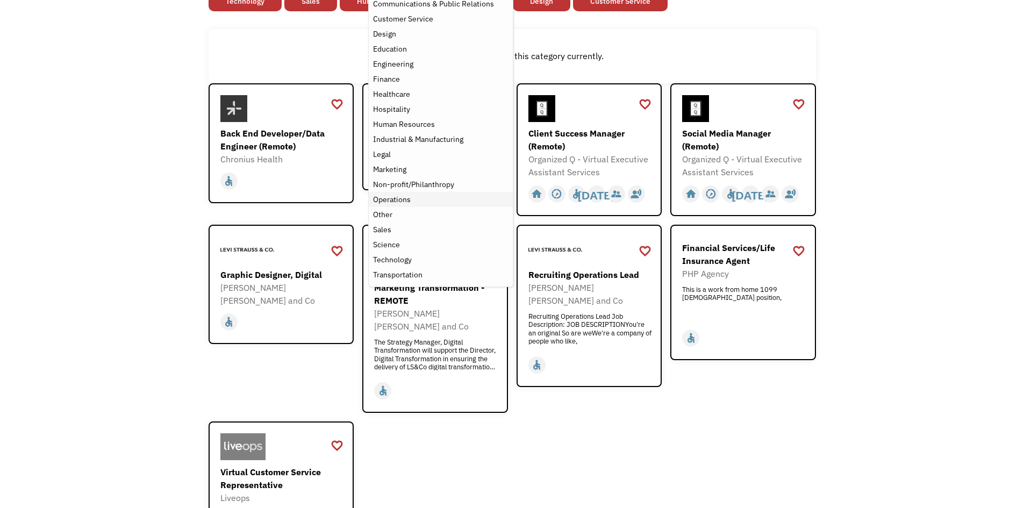
scroll to position [165, 0]
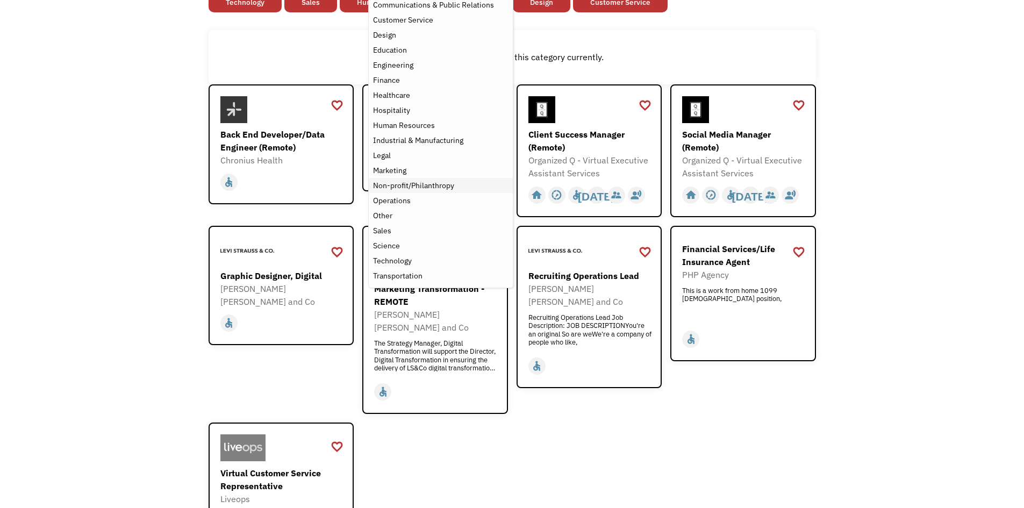
click at [423, 190] on div "Non-profit/Philanthropy" at bounding box center [413, 185] width 81 height 13
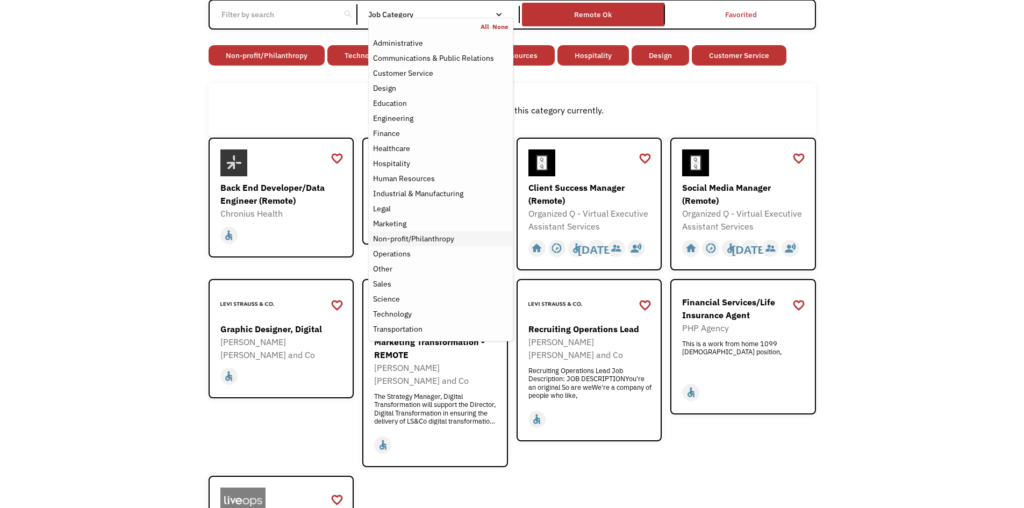
scroll to position [111, 0]
click at [422, 148] on div "Healthcare" at bounding box center [440, 148] width 135 height 13
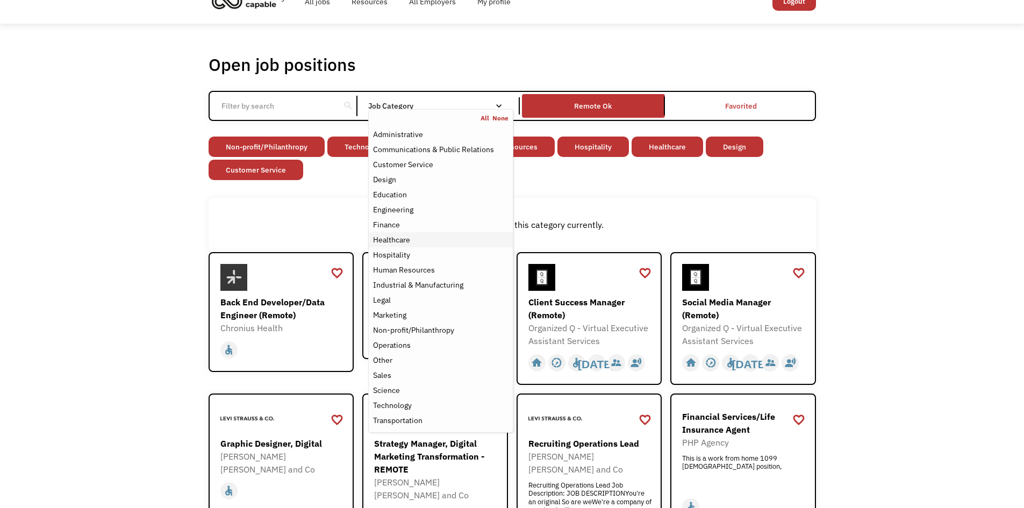
scroll to position [4, 0]
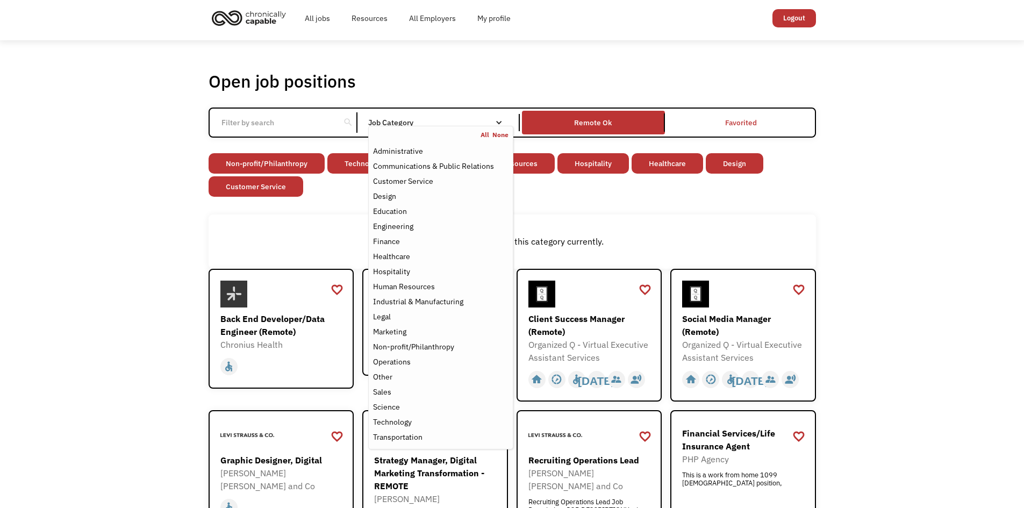
click at [491, 134] on link "All" at bounding box center [487, 135] width 12 height 9
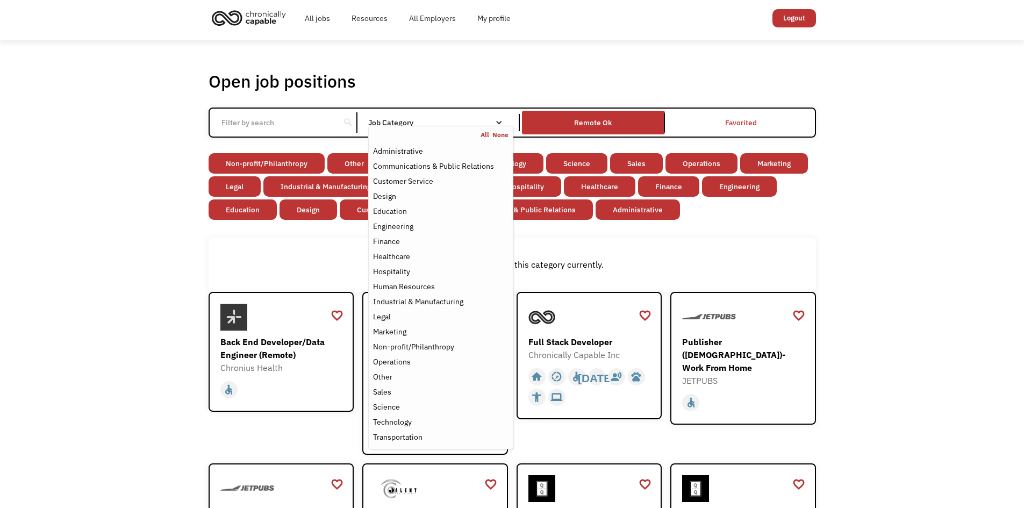
click at [507, 133] on link "None" at bounding box center [500, 135] width 16 height 9
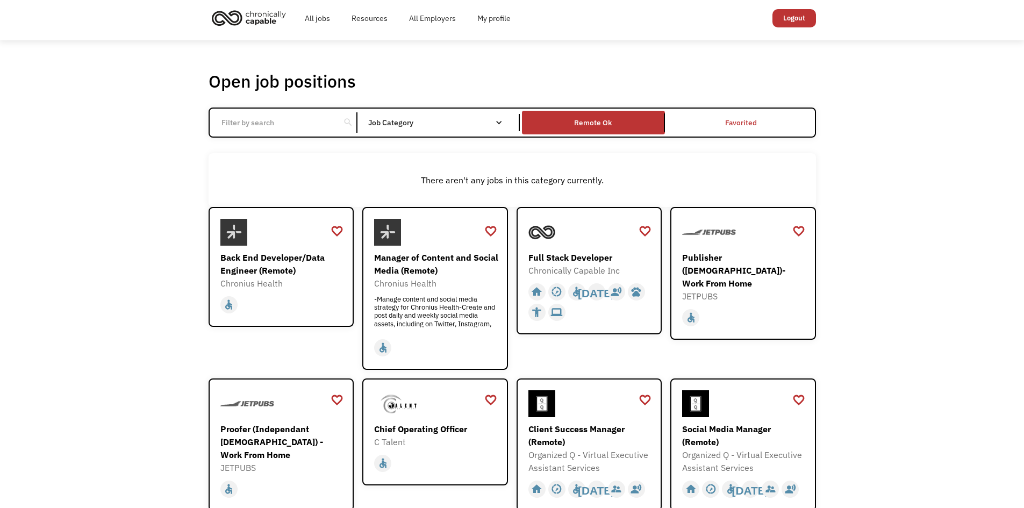
click at [283, 119] on input "Email Form" at bounding box center [275, 122] width 120 height 20
click at [311, 125] on input "Email Form" at bounding box center [275, 122] width 120 height 20
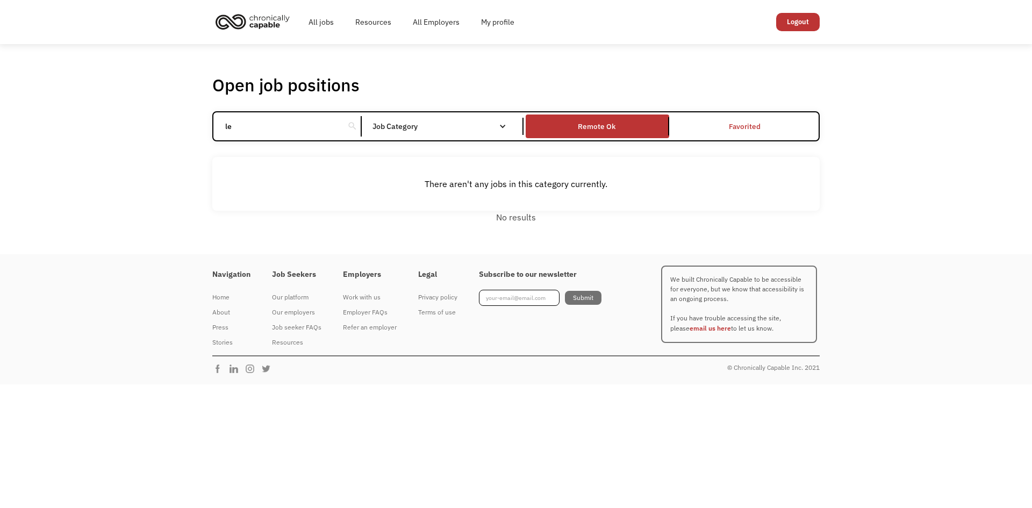
type input "l"
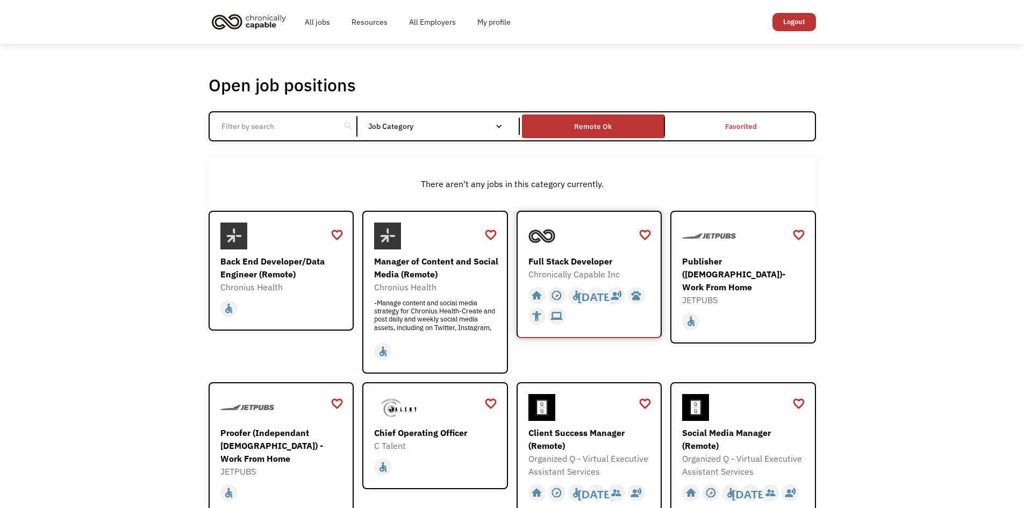
click at [577, 273] on div "Chronically Capable Inc" at bounding box center [590, 274] width 125 height 13
click at [607, 124] on div "Remote Ok" at bounding box center [594, 126] width 38 height 13
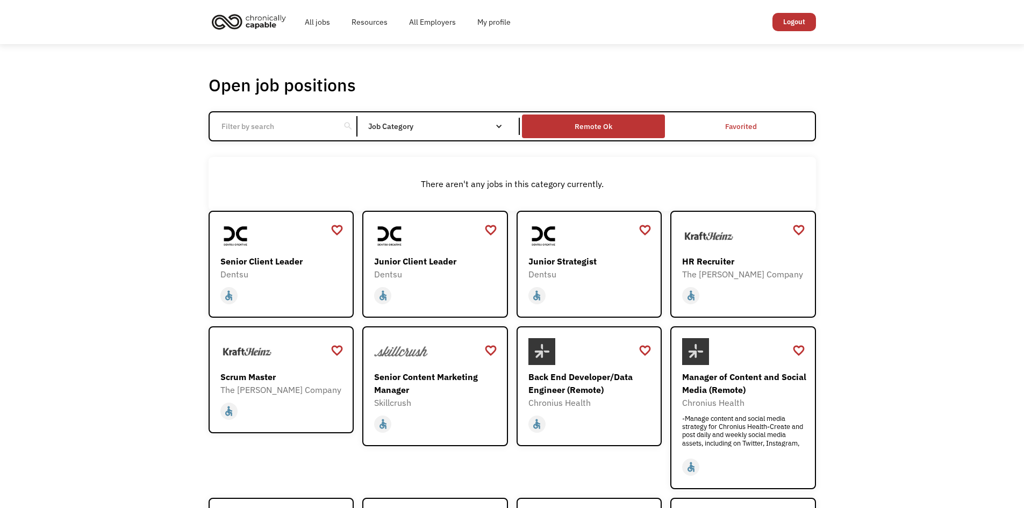
click at [607, 124] on div "Remote Ok" at bounding box center [594, 126] width 38 height 13
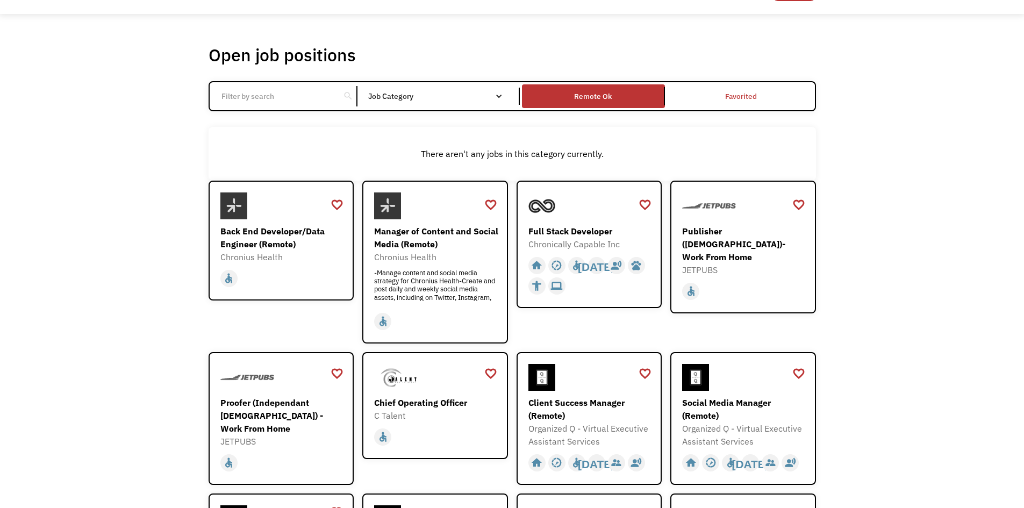
scroll to position [54, 0]
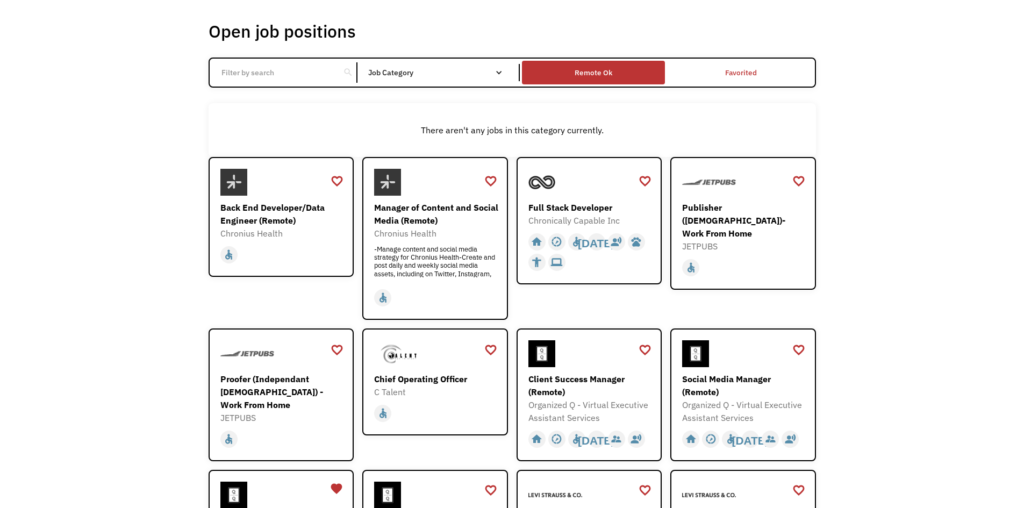
click at [608, 75] on div "Remote Ok" at bounding box center [594, 72] width 38 height 13
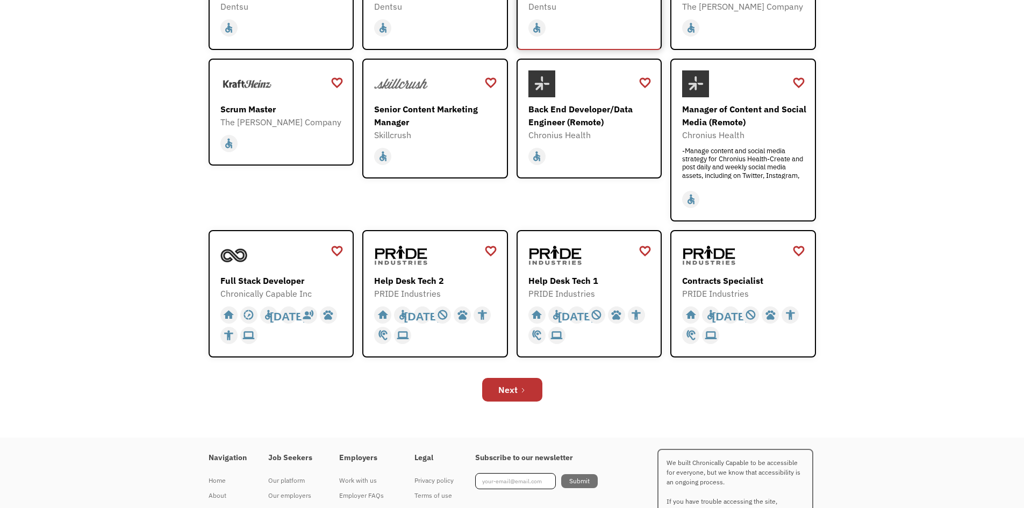
scroll to position [269, 0]
click at [581, 342] on div "home slow_motion_video accessible today not_interested supervisor_account recor…" at bounding box center [590, 324] width 125 height 41
click at [510, 381] on link "Next" at bounding box center [512, 389] width 60 height 24
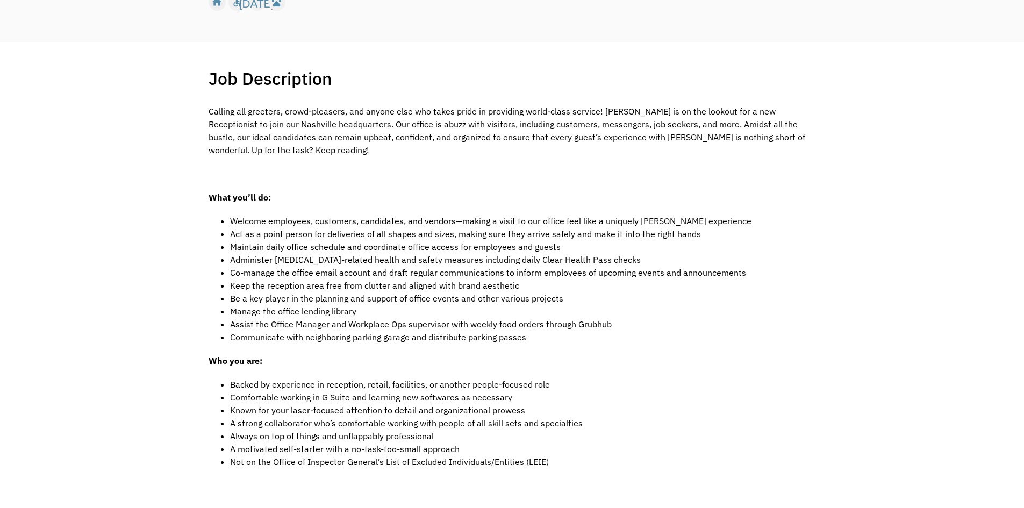
scroll to position [215, 0]
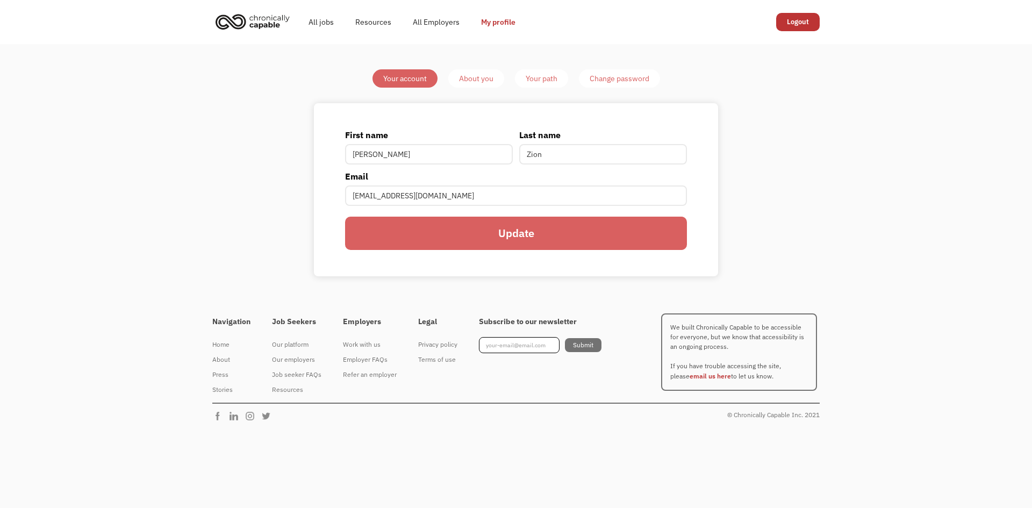
click at [467, 70] on link "About you" at bounding box center [476, 78] width 56 height 18
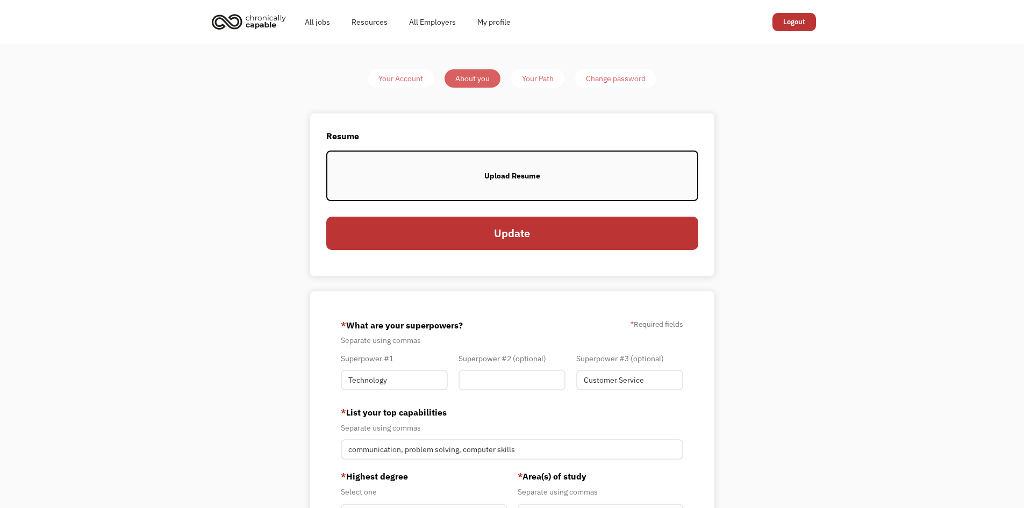
click at [526, 75] on div "Your Path" at bounding box center [538, 78] width 32 height 13
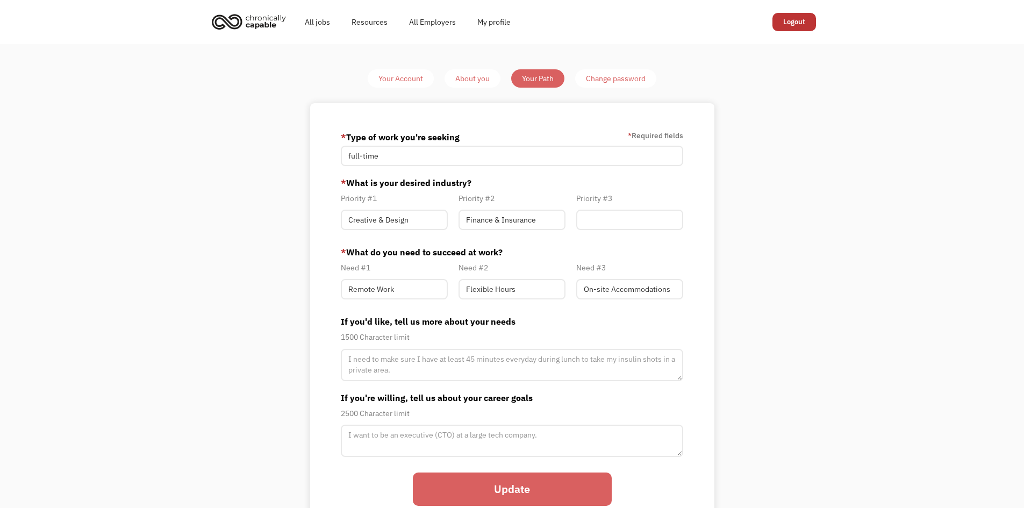
click at [449, 77] on div "Your Account About you Your Path Change password" at bounding box center [511, 78] width 299 height 18
click at [473, 79] on div "About you" at bounding box center [472, 78] width 34 height 13
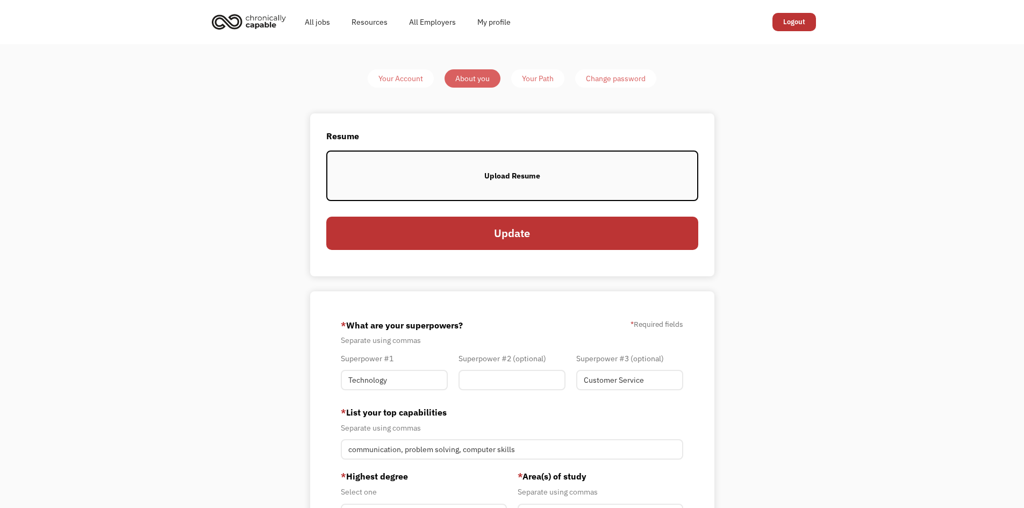
click at [625, 76] on div "Change password" at bounding box center [616, 78] width 60 height 13
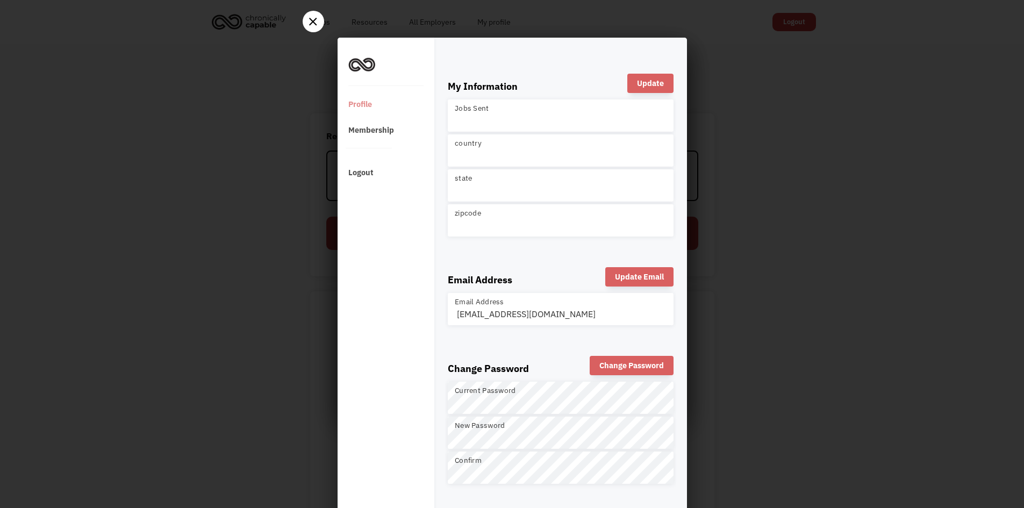
click at [283, 115] on div at bounding box center [512, 254] width 1024 height 508
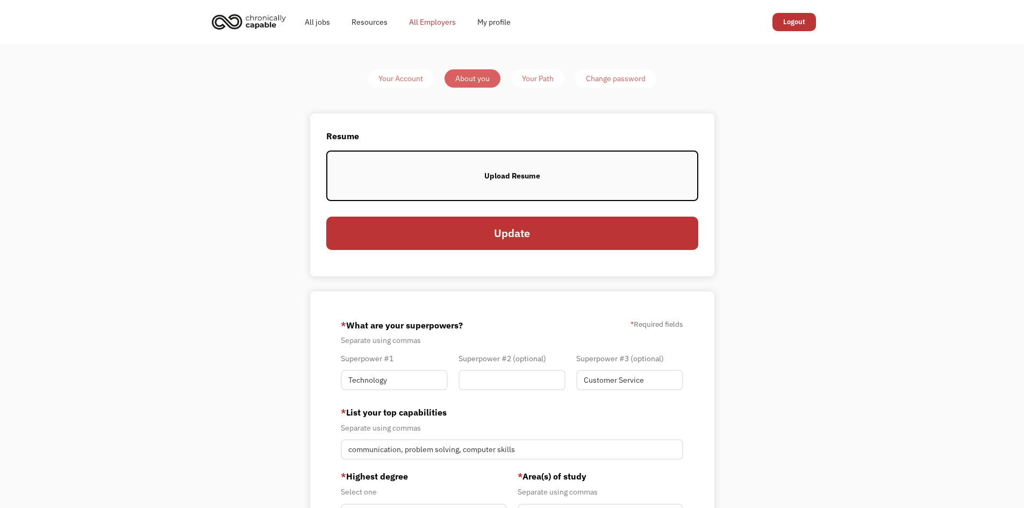
click at [415, 25] on link "All Employers" at bounding box center [432, 22] width 68 height 34
click at [321, 28] on link "All jobs" at bounding box center [317, 22] width 47 height 34
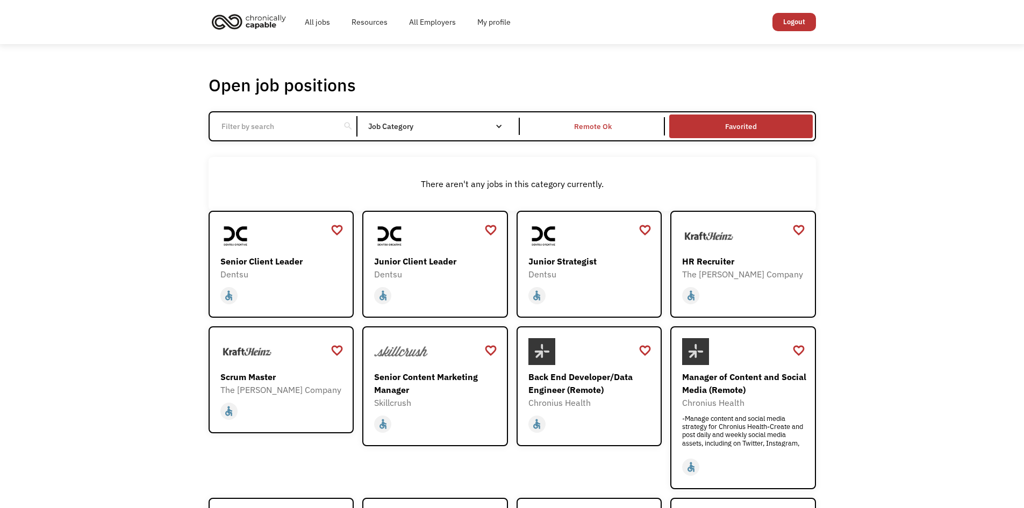
click at [685, 126] on link "Favorited" at bounding box center [740, 126] width 147 height 28
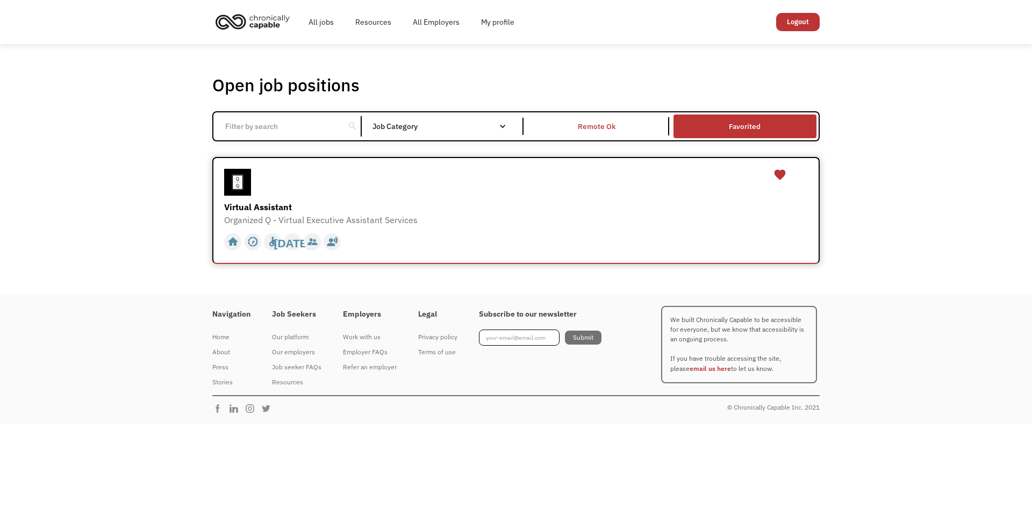
click at [443, 204] on div "Virtual Assistant" at bounding box center [517, 207] width 586 height 13
click at [301, 177] on div at bounding box center [517, 182] width 586 height 27
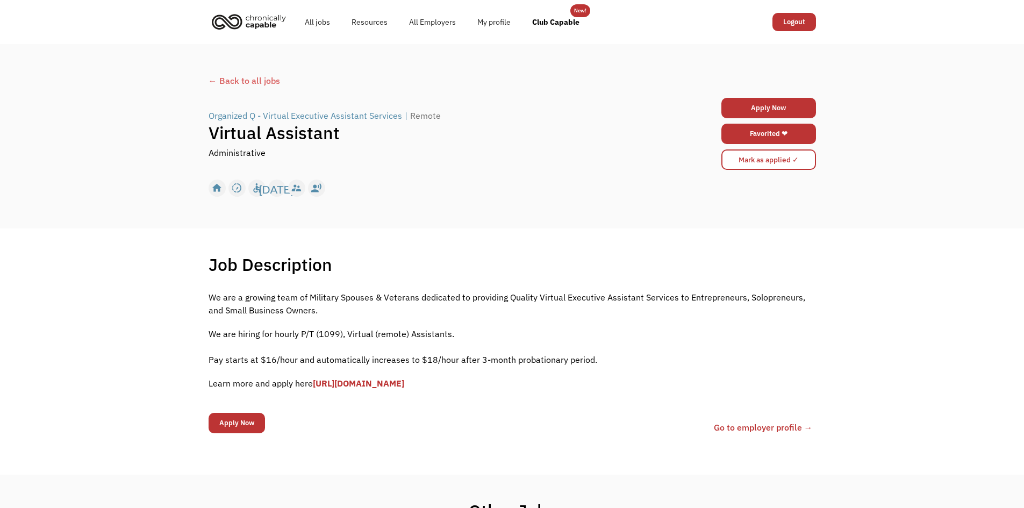
click at [404, 385] on link "[URL][DOMAIN_NAME]" at bounding box center [358, 383] width 91 height 11
click at [767, 164] on input "Mark as applied ✓" at bounding box center [768, 159] width 95 height 20
click at [560, 32] on link "Club Capable" at bounding box center [555, 22] width 69 height 34
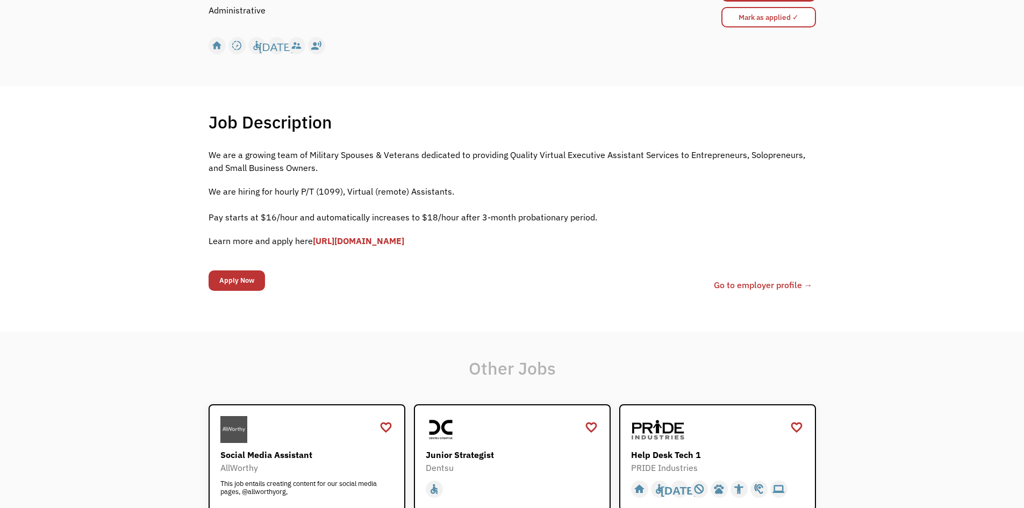
scroll to position [215, 0]
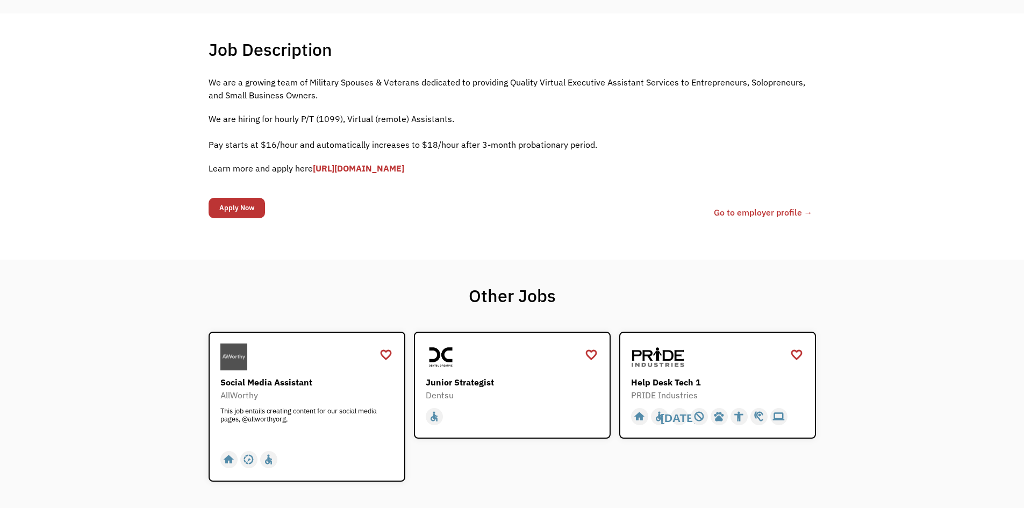
click at [733, 214] on link "Go to employer profile →" at bounding box center [763, 212] width 99 height 13
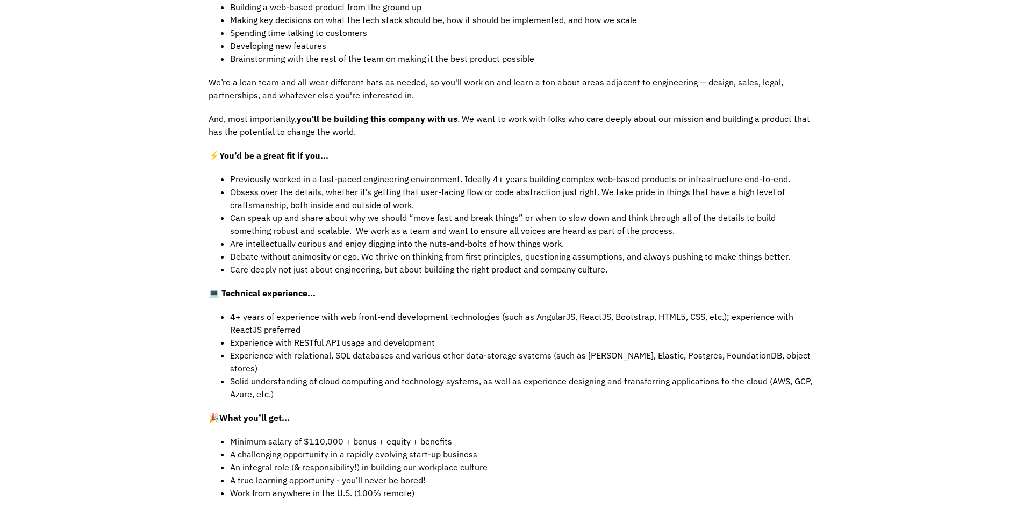
scroll to position [376, 0]
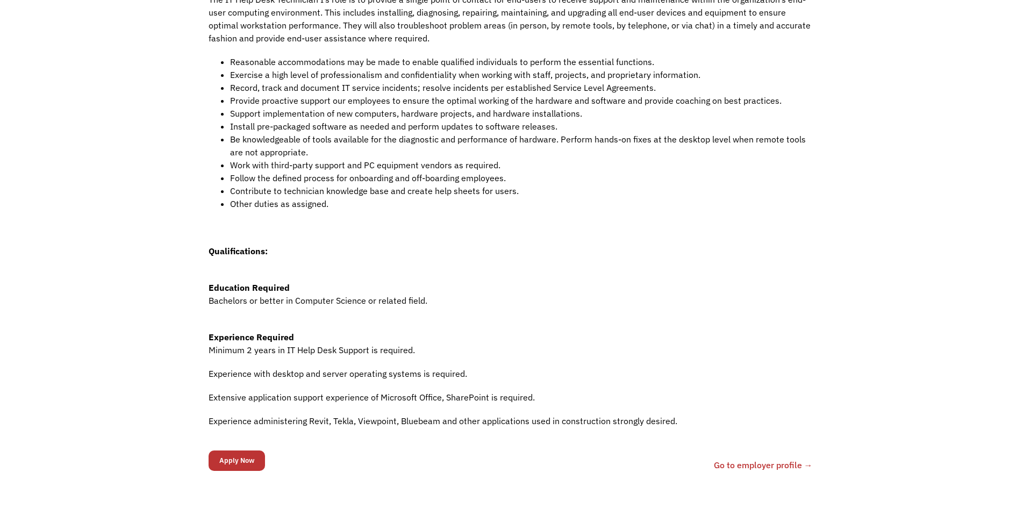
scroll to position [323, 0]
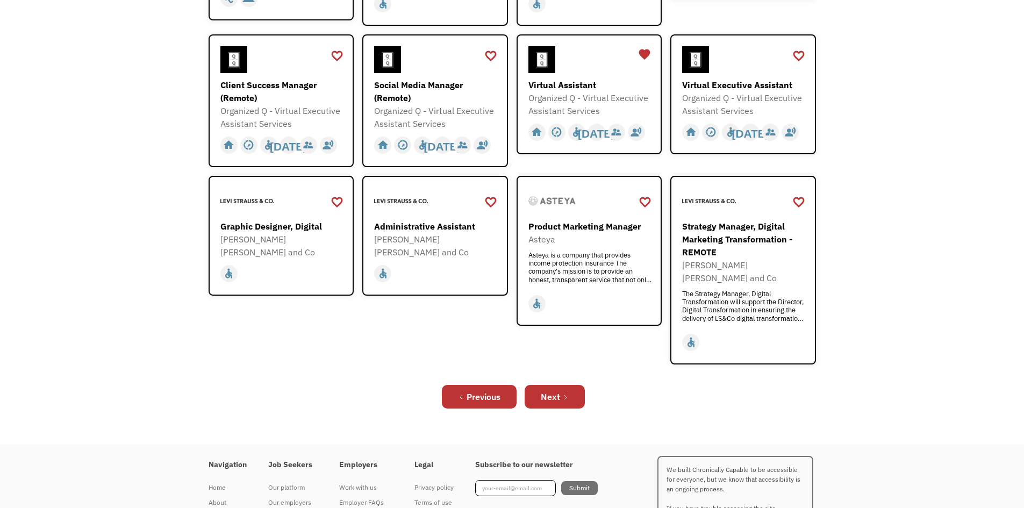
scroll to position [323, 0]
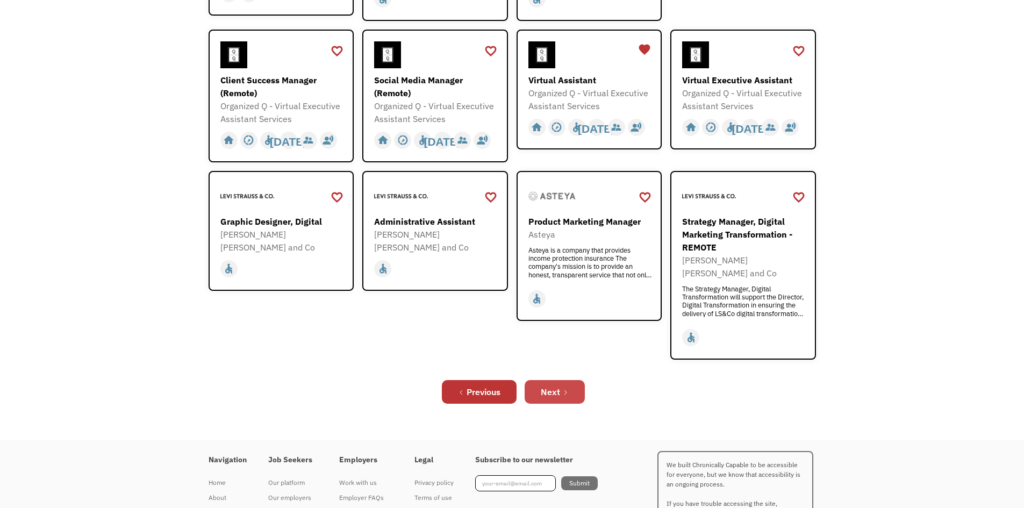
click at [568, 389] on icon "Next Page" at bounding box center [565, 392] width 6 height 6
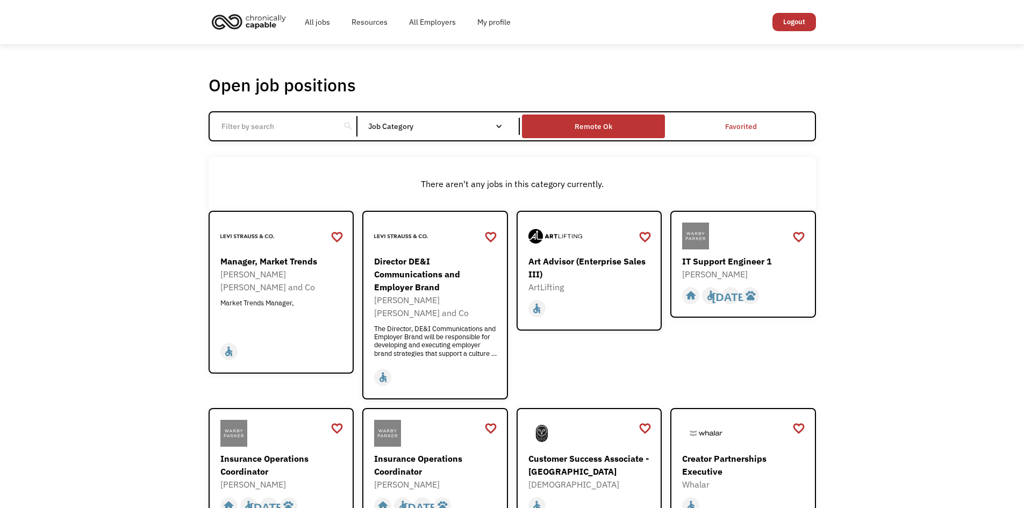
click at [597, 127] on div "Remote Ok" at bounding box center [594, 126] width 38 height 13
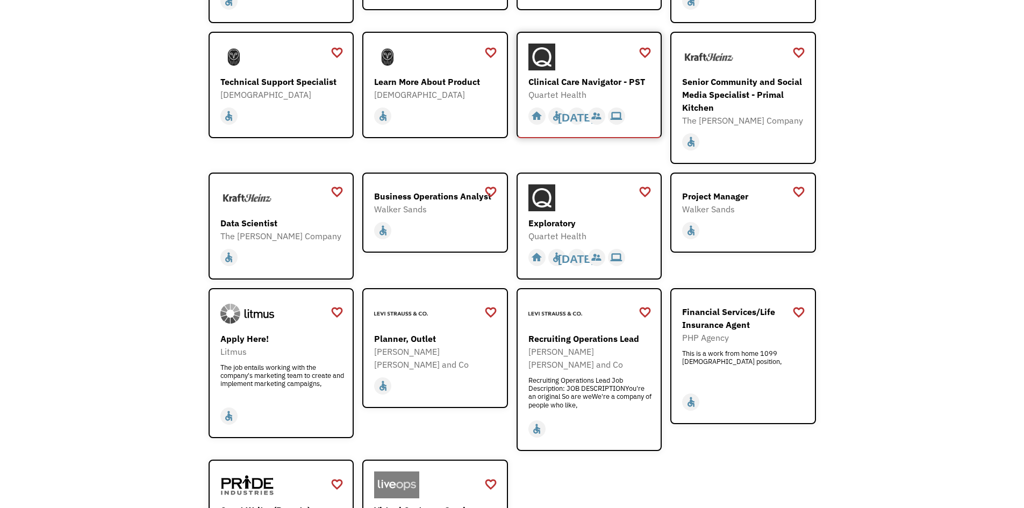
scroll to position [1075, 0]
click at [585, 229] on div "Quartet Health" at bounding box center [590, 235] width 125 height 13
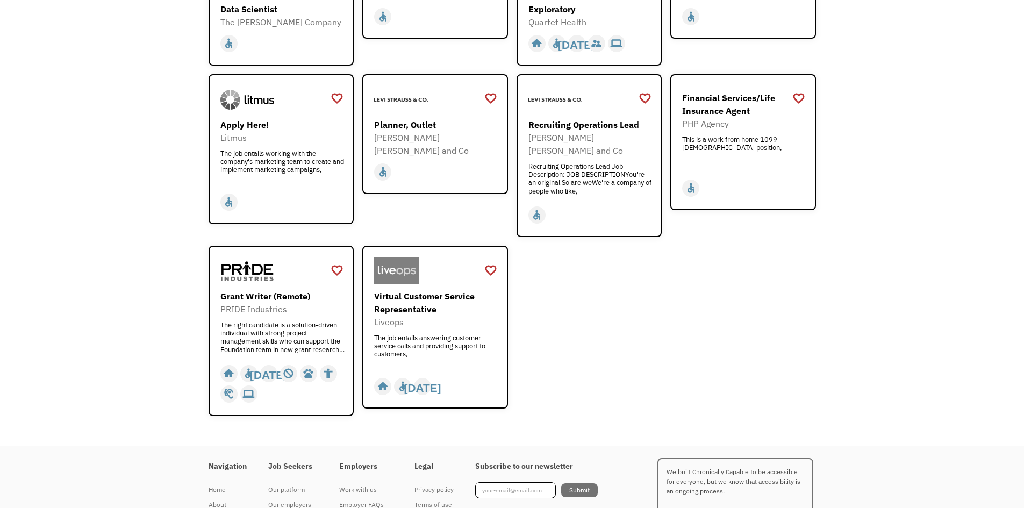
scroll to position [1290, 0]
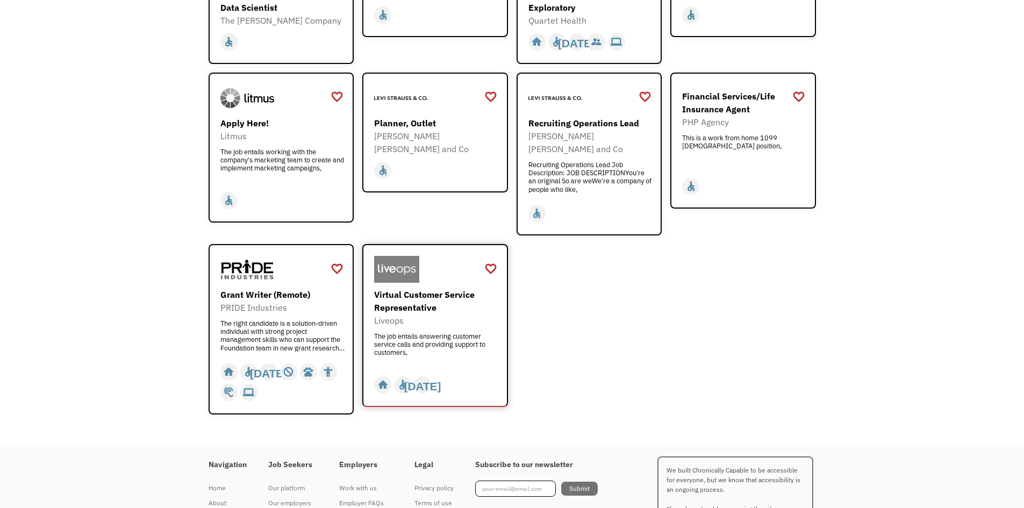
click at [439, 332] on div "The job entails answering customer service calls and providing support to custo…" at bounding box center [436, 348] width 125 height 32
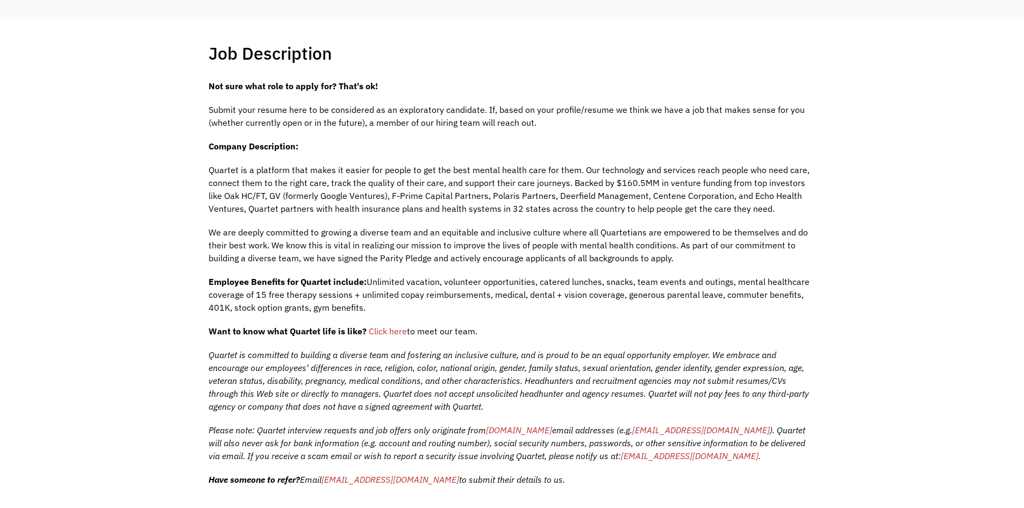
scroll to position [215, 0]
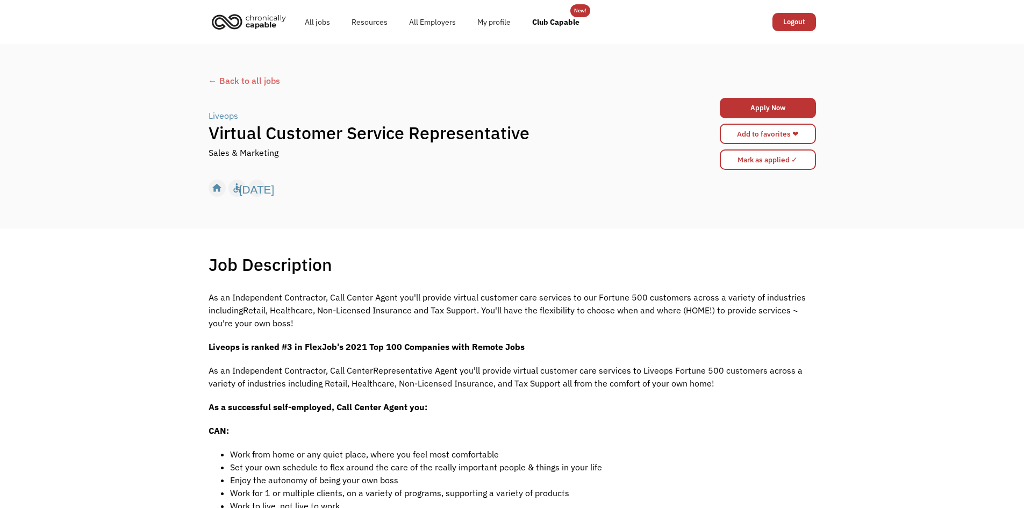
click at [252, 84] on div "← Back to all jobs" at bounding box center [512, 80] width 607 height 13
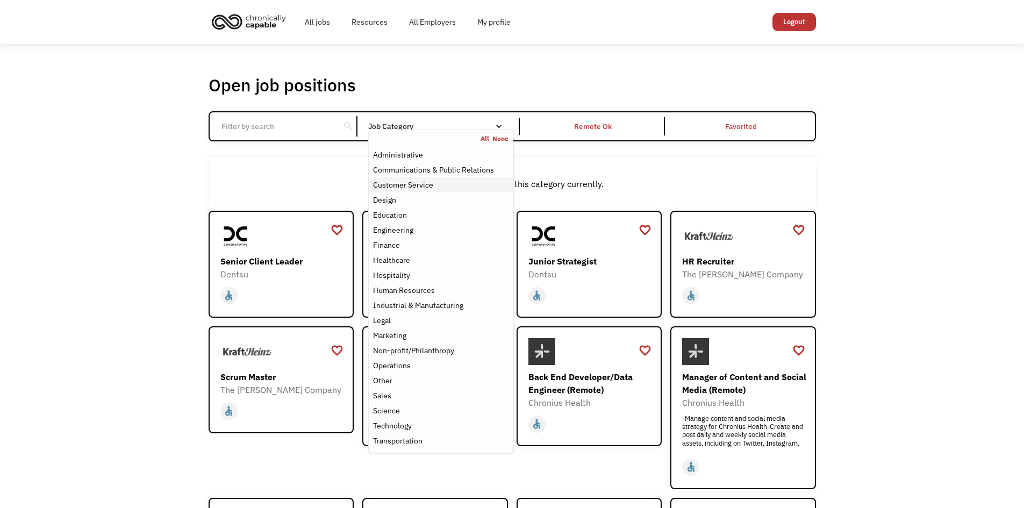
click at [431, 189] on div "Customer Service" at bounding box center [403, 184] width 60 height 13
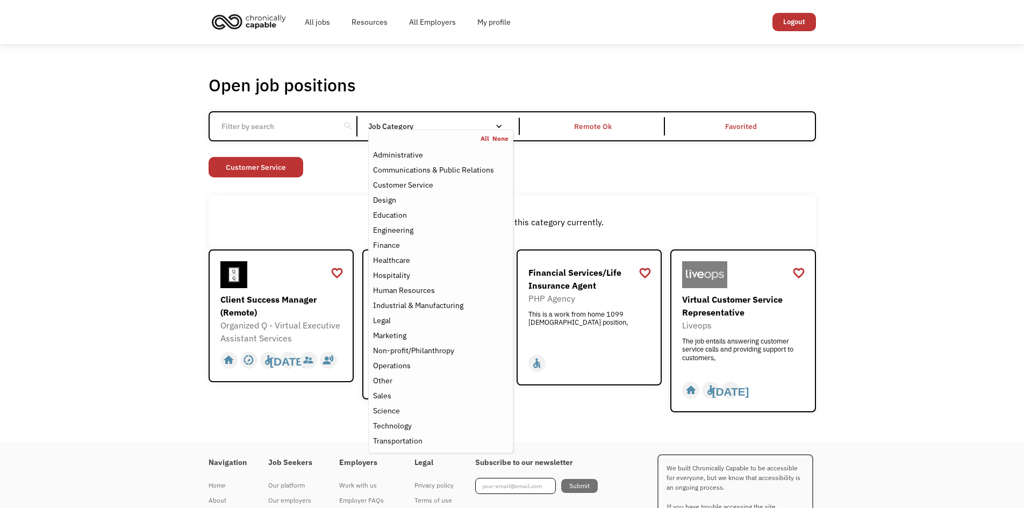
click at [310, 209] on div "There aren't any jobs in this category currently." at bounding box center [512, 222] width 607 height 54
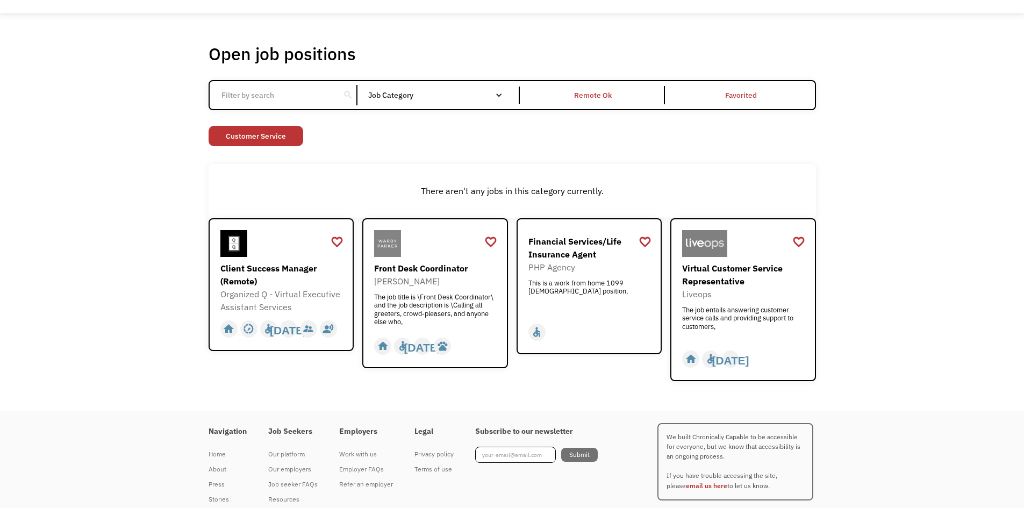
scroll to position [54, 0]
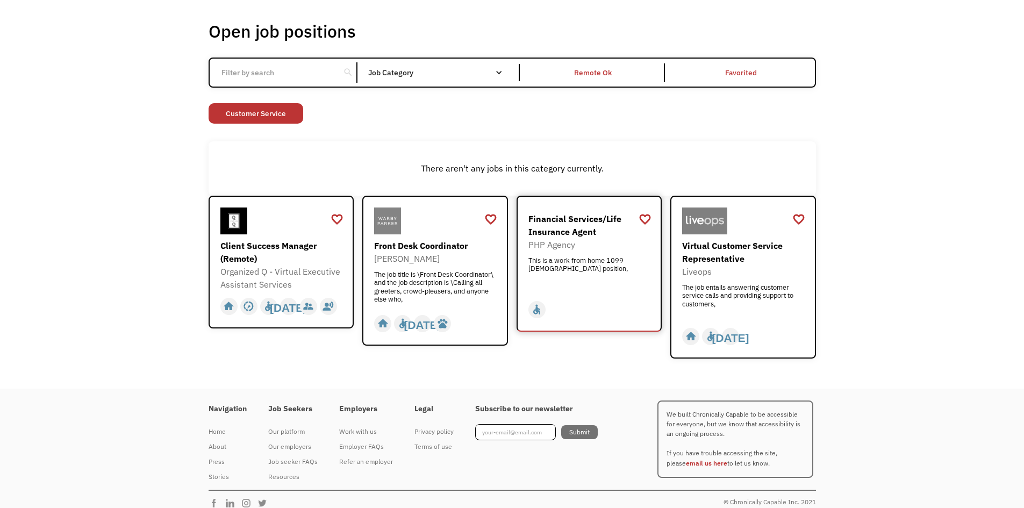
click at [564, 270] on div "This is a work from home 1099 contract position," at bounding box center [590, 272] width 125 height 32
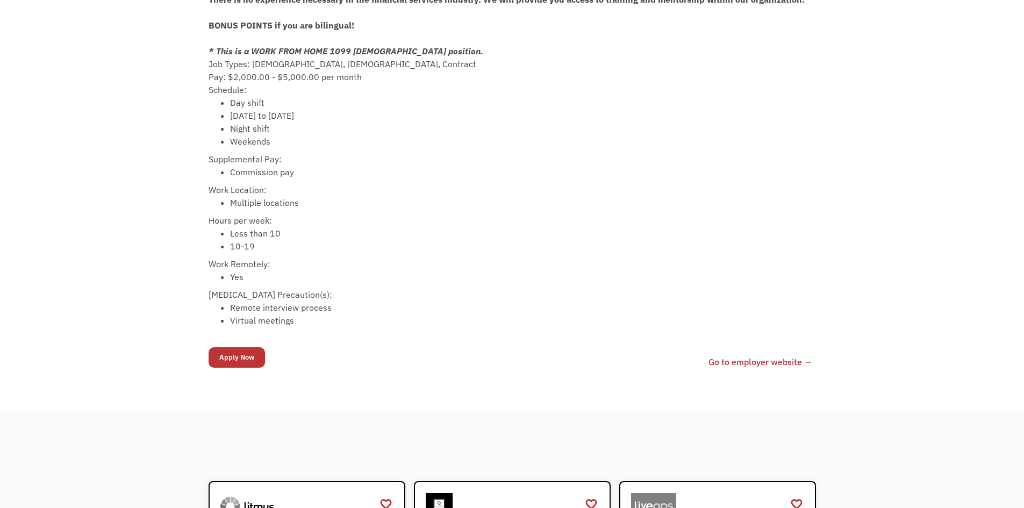
scroll to position [484, 0]
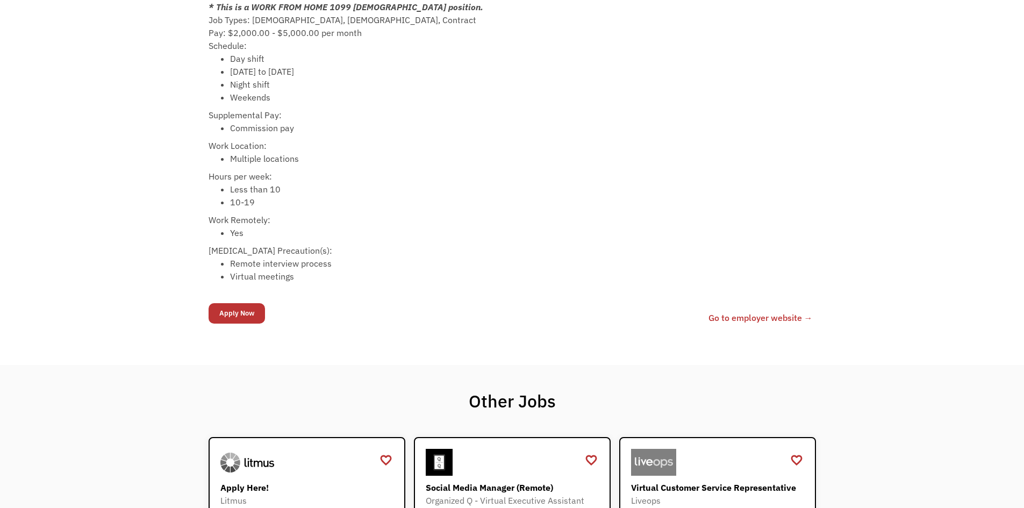
click at [753, 318] on link "Go to employer website →" at bounding box center [761, 317] width 104 height 13
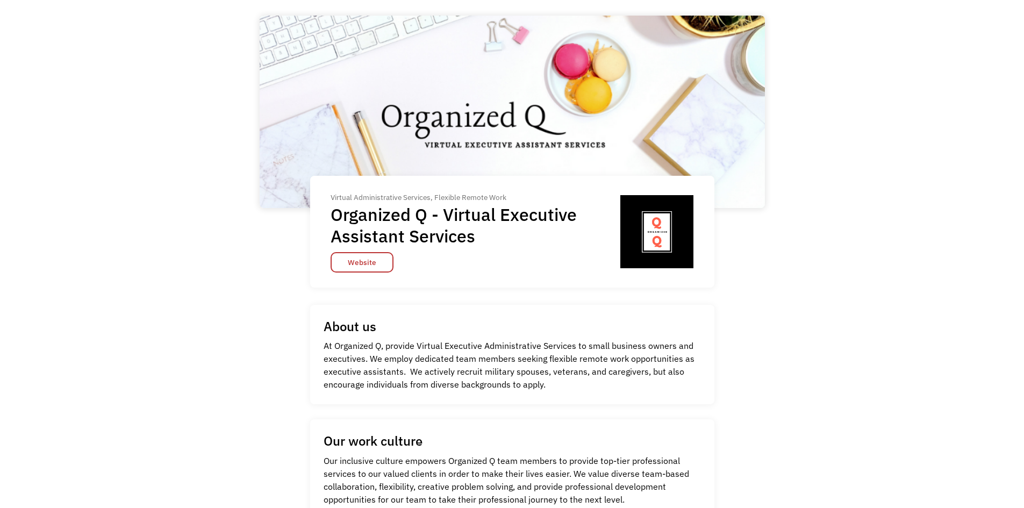
scroll to position [161, 0]
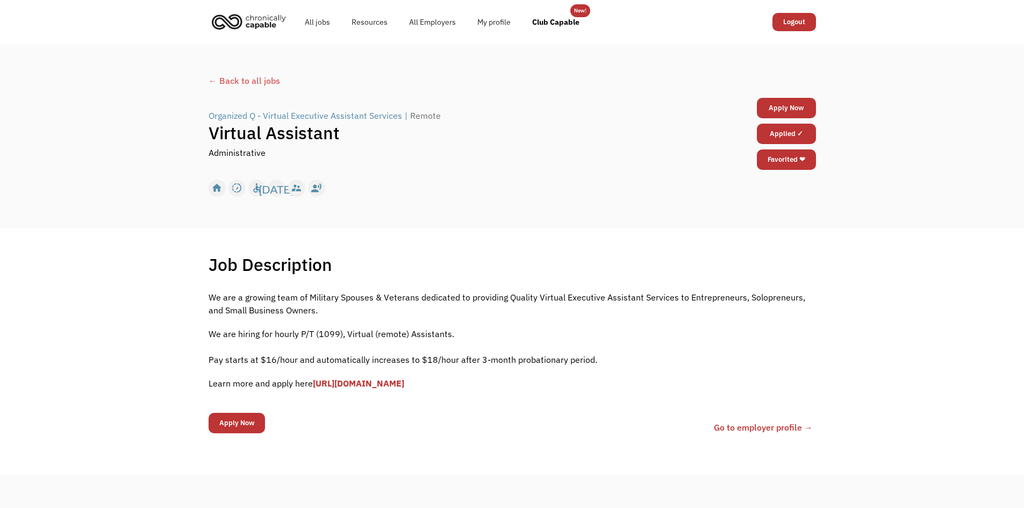
click at [775, 425] on link "Go to employer profile →" at bounding box center [763, 427] width 99 height 13
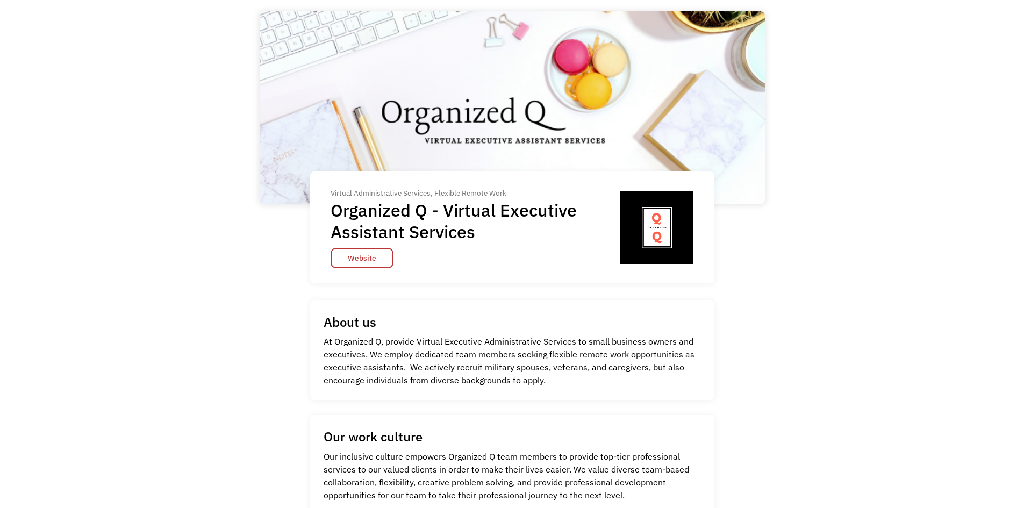
scroll to position [108, 0]
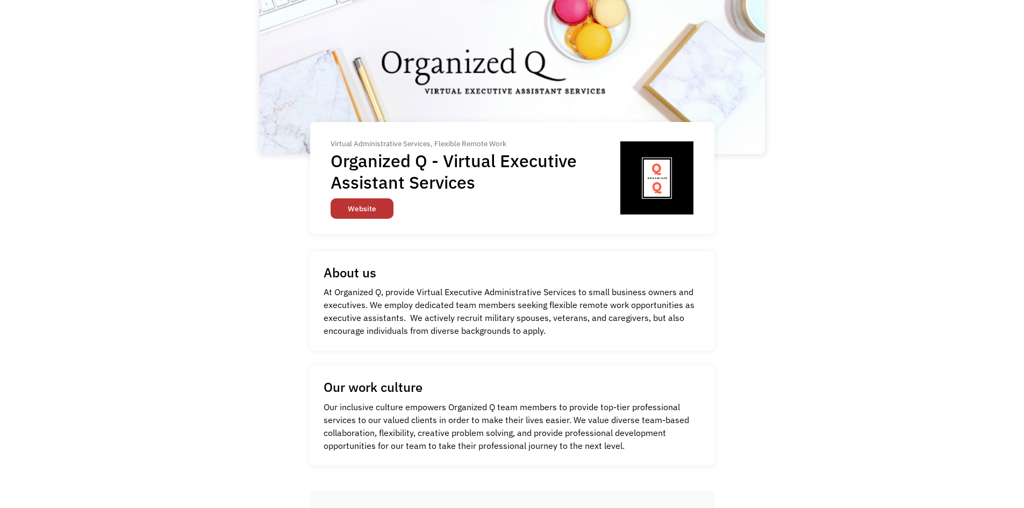
click at [367, 203] on link "Website" at bounding box center [362, 208] width 63 height 20
